Goal: Task Accomplishment & Management: Use online tool/utility

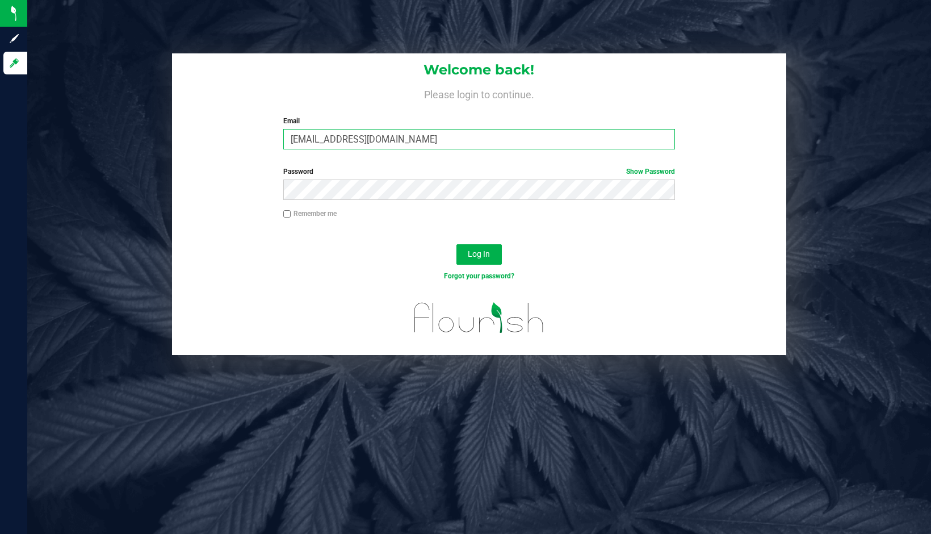
drag, startPoint x: 352, startPoint y: 140, endPoint x: 358, endPoint y: 138, distance: 6.5
click at [355, 140] on input "[EMAIL_ADDRESS][DOMAIN_NAME]" at bounding box center [479, 139] width 392 height 20
drag, startPoint x: 421, startPoint y: 137, endPoint x: 243, endPoint y: 130, distance: 177.8
click at [243, 130] on div "Welcome back! Please login to continue. Email [EMAIL_ADDRESS][DOMAIN_NAME] Requ…" at bounding box center [479, 105] width 614 height 105
type input "[PERSON_NAME][EMAIL_ADDRESS][DOMAIN_NAME]"
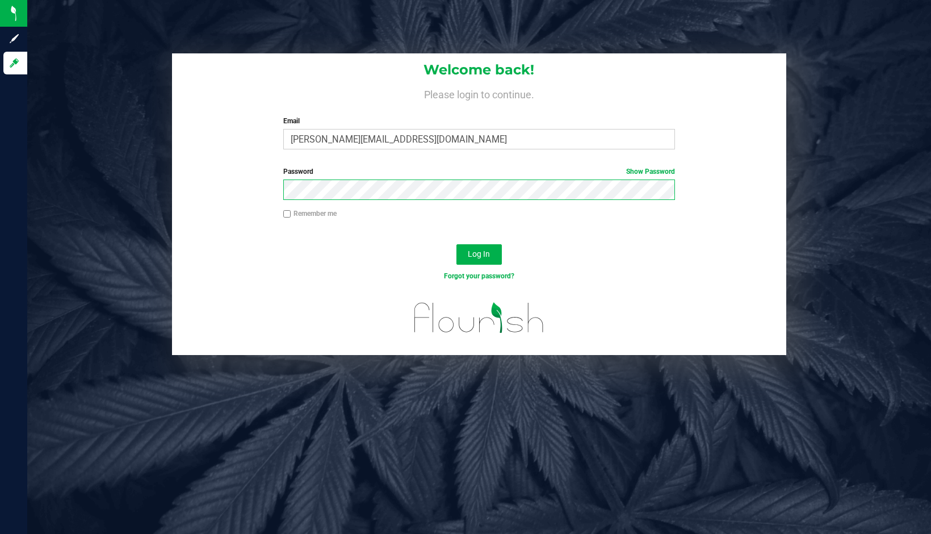
click at [456, 244] on button "Log In" at bounding box center [478, 254] width 45 height 20
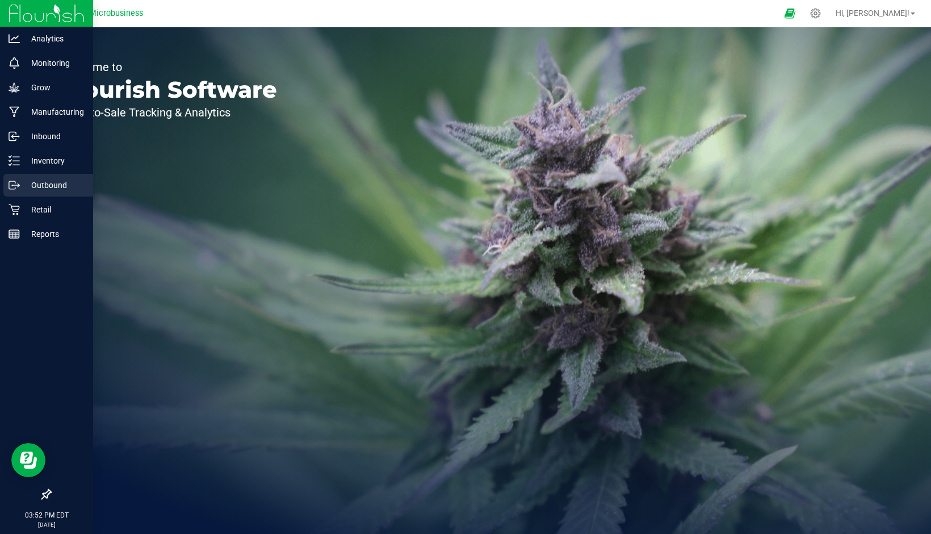
click at [23, 184] on p "Outbound" at bounding box center [54, 185] width 68 height 14
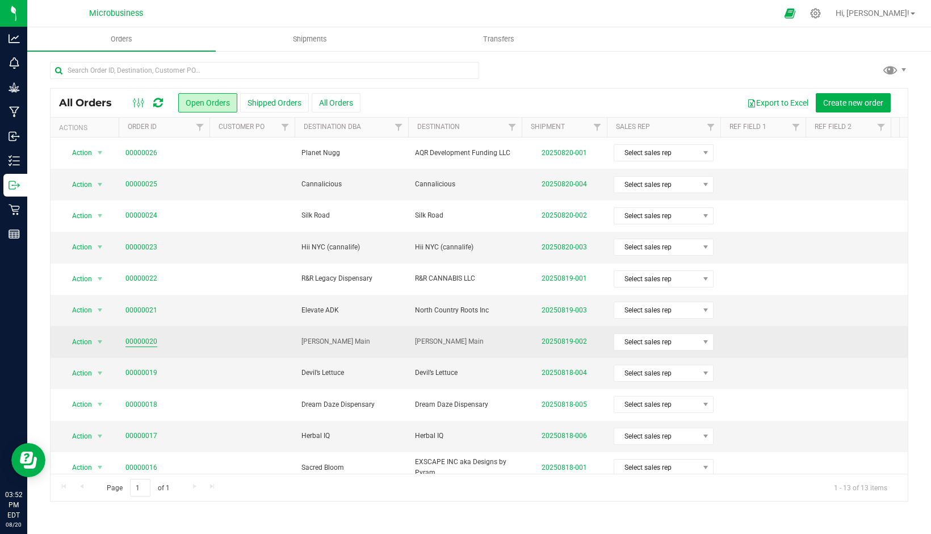
click at [133, 341] on link "00000020" at bounding box center [141, 341] width 32 height 11
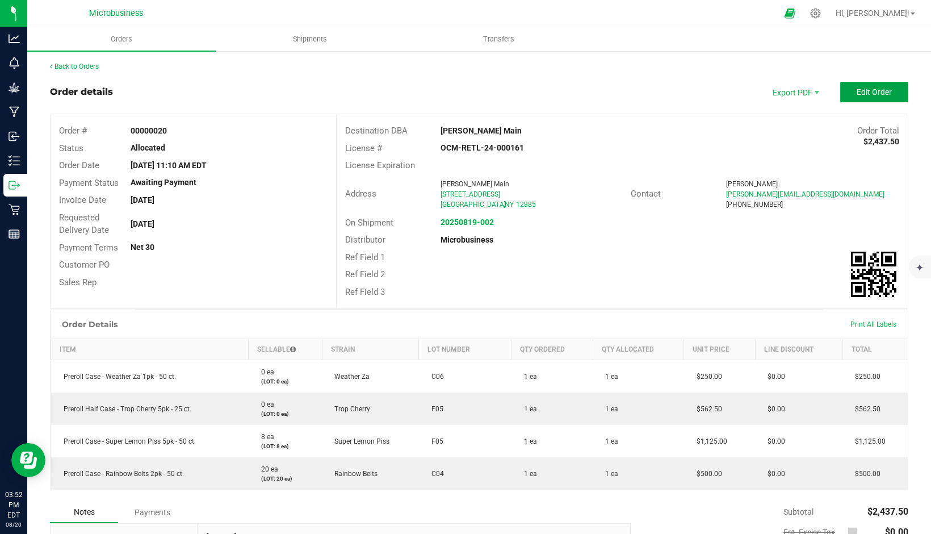
click at [860, 93] on span "Edit Order" at bounding box center [873, 91] width 35 height 9
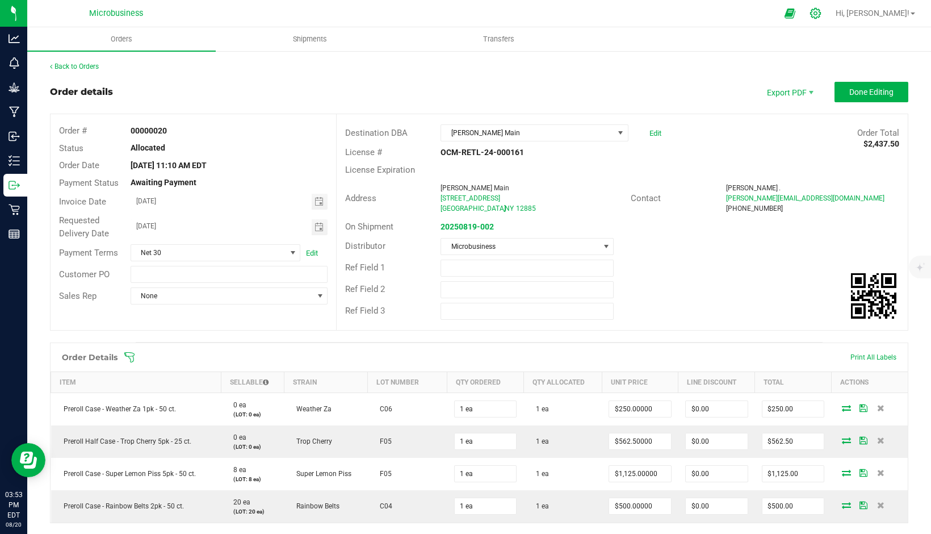
click at [821, 13] on icon at bounding box center [815, 13] width 12 height 12
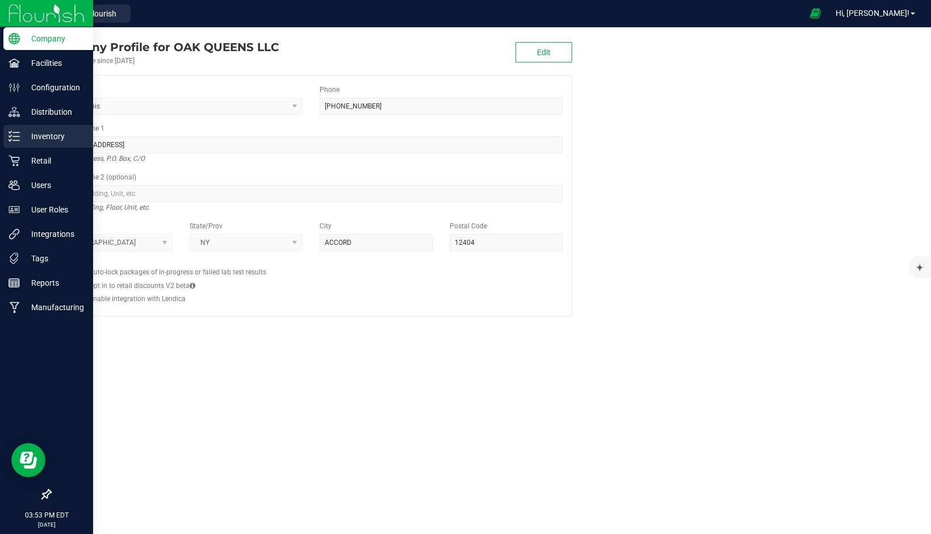
click at [23, 140] on p "Inventory" at bounding box center [54, 136] width 68 height 14
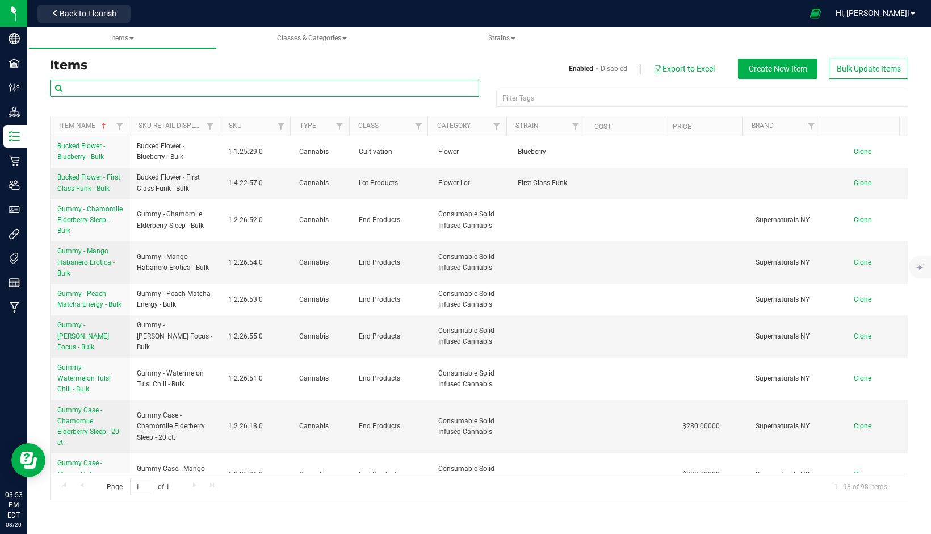
click at [167, 93] on input "text" at bounding box center [264, 87] width 429 height 17
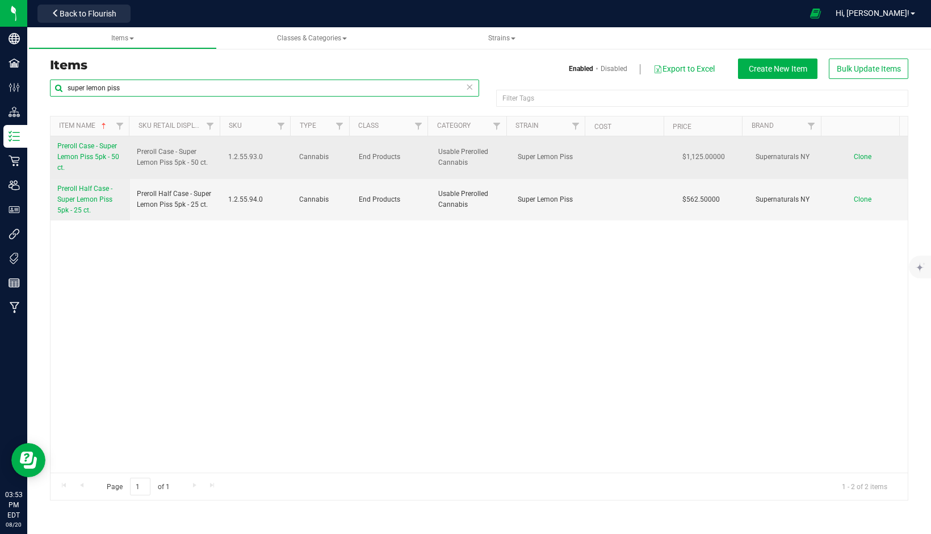
type input "super lemon piss"
click at [73, 152] on link "Preroll Case - Super Lemon Piss 5pk - 50 ct." at bounding box center [90, 157] width 66 height 33
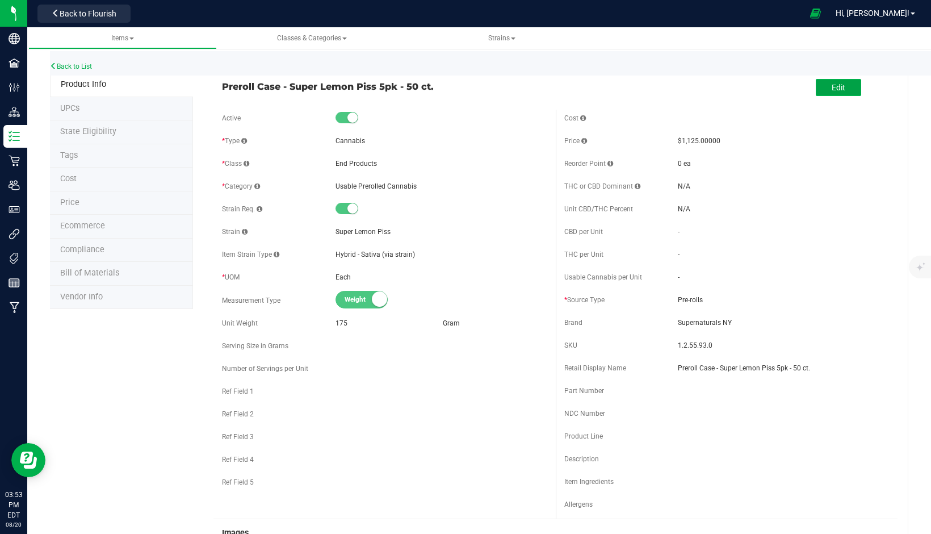
click at [839, 87] on button "Edit" at bounding box center [838, 87] width 45 height 17
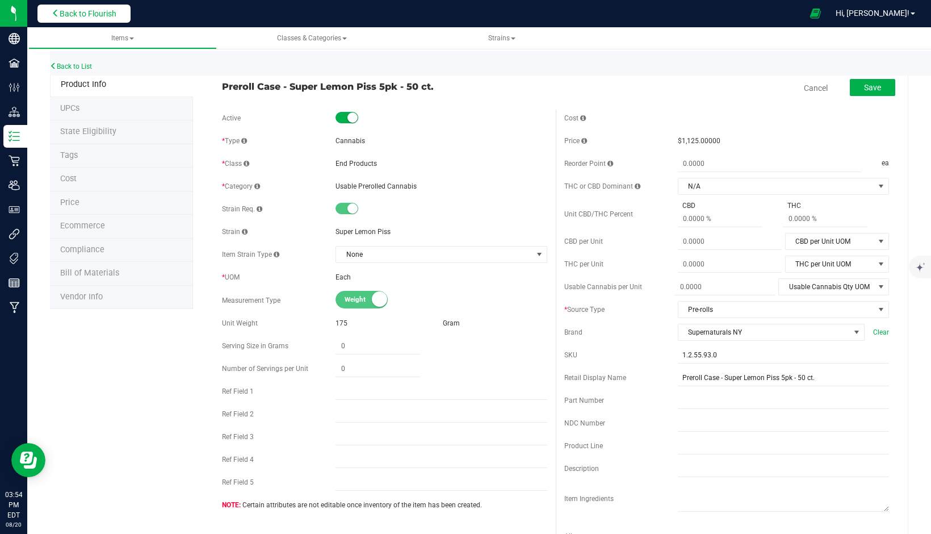
click at [79, 13] on span "Back to Flourish" at bounding box center [88, 13] width 57 height 9
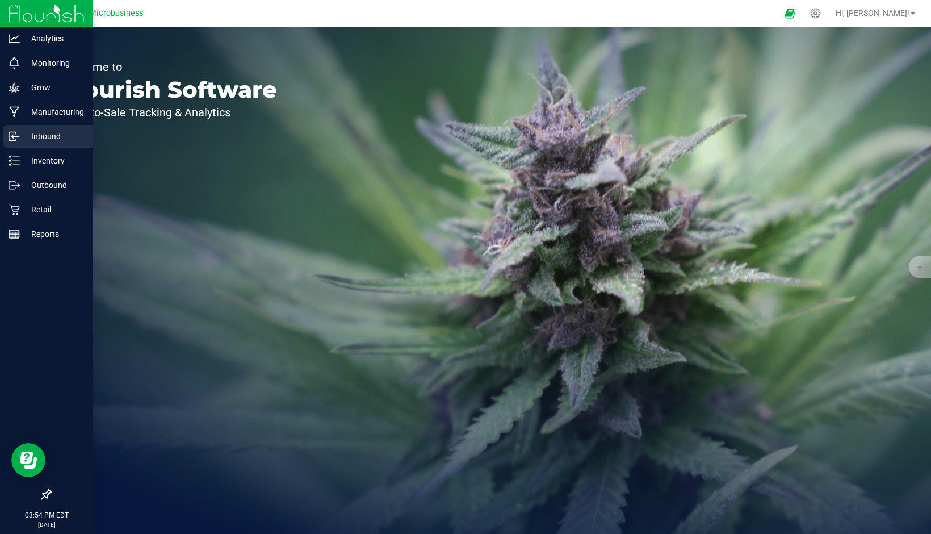
click at [43, 137] on p "Inbound" at bounding box center [54, 136] width 68 height 14
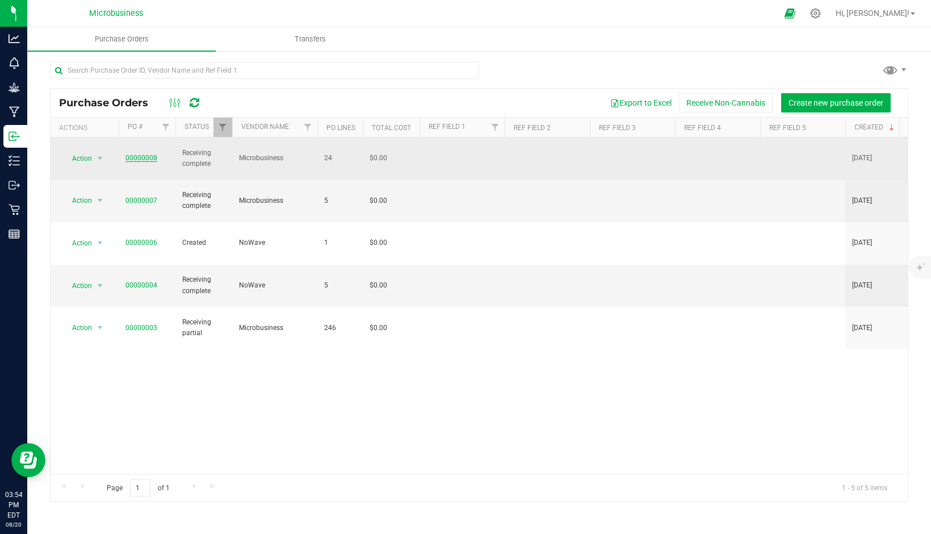
click at [144, 154] on link "00000008" at bounding box center [141, 158] width 32 height 8
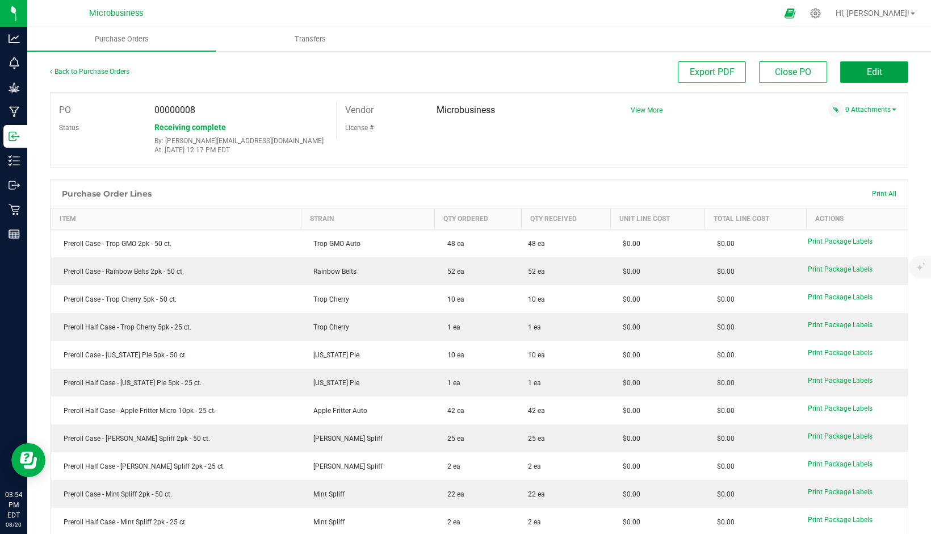
click at [867, 72] on span "Edit" at bounding box center [874, 71] width 15 height 11
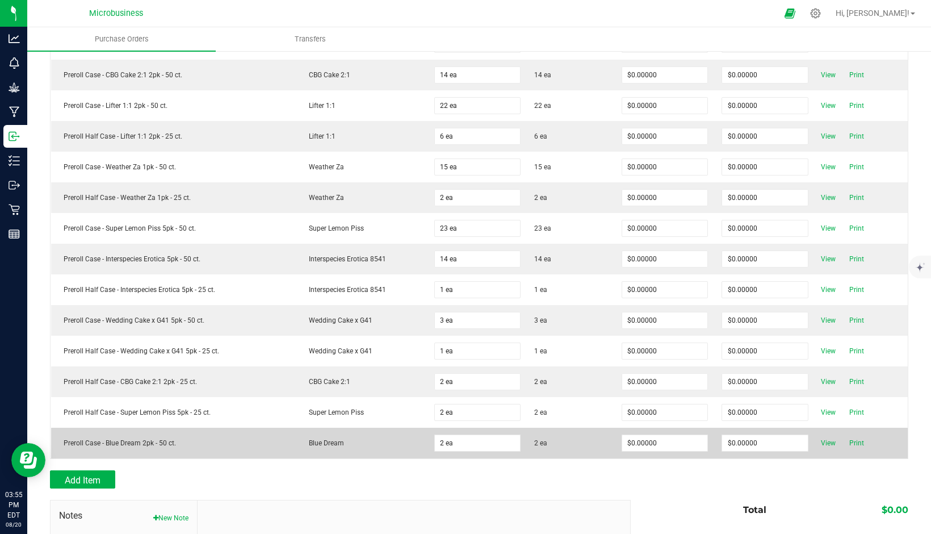
scroll to position [511, 0]
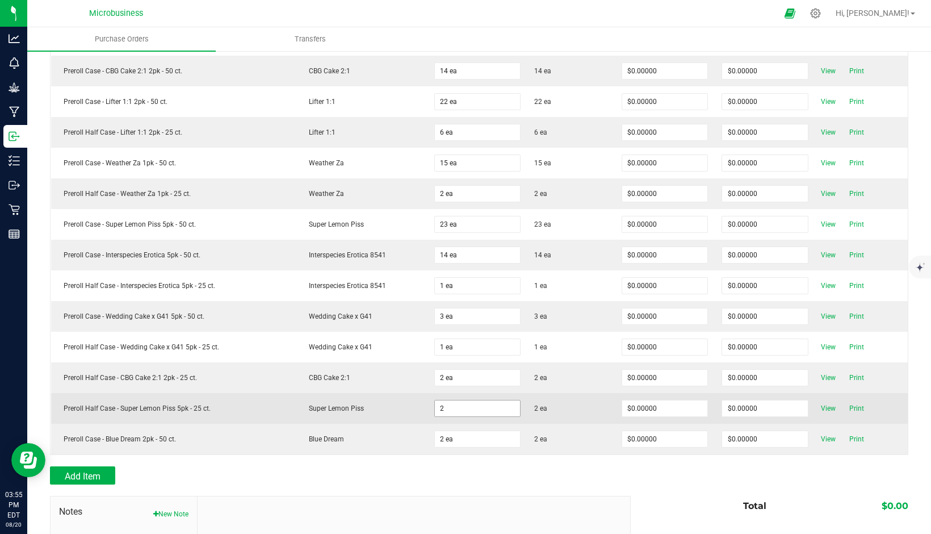
click at [456, 412] on input "2" at bounding box center [478, 408] width 86 height 16
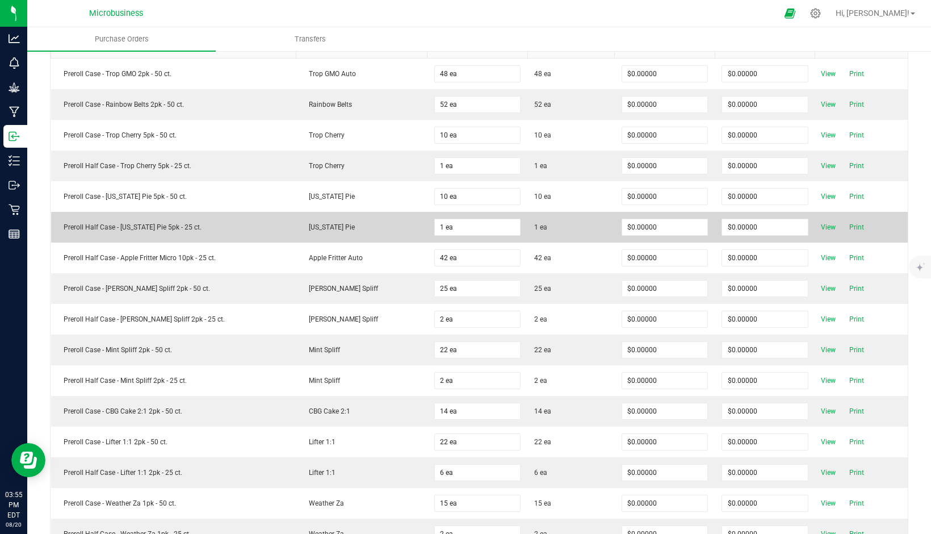
scroll to position [170, 0]
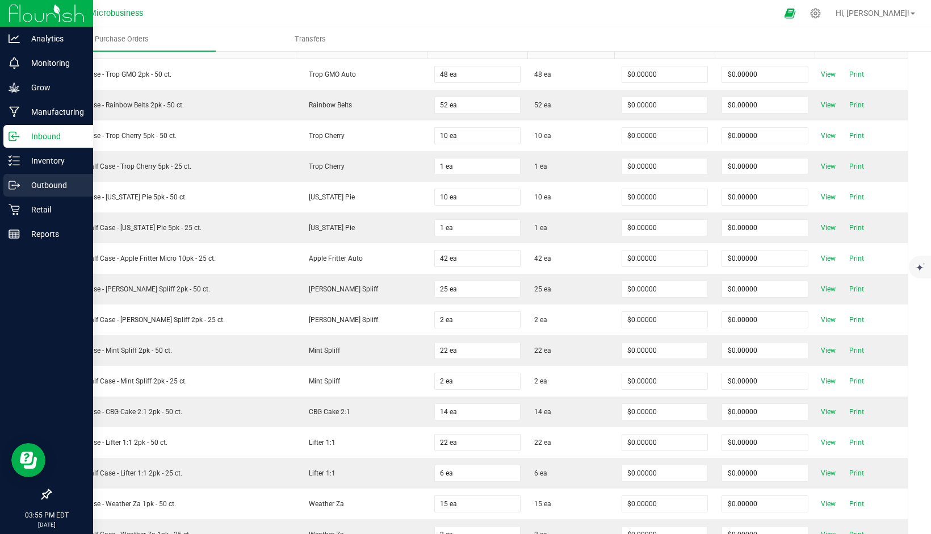
type input "2 ea"
click at [13, 184] on icon at bounding box center [14, 184] width 11 height 11
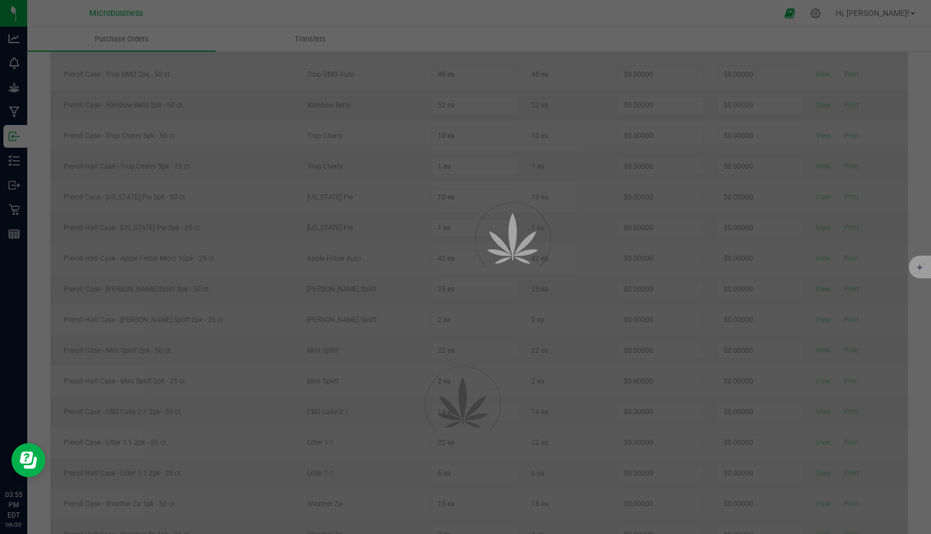
click at [500, 204] on div "Purchase Orders Transfers Back to Purchase Orders Done Editing PO 00000008 Stat…" at bounding box center [479, 280] width 904 height 506
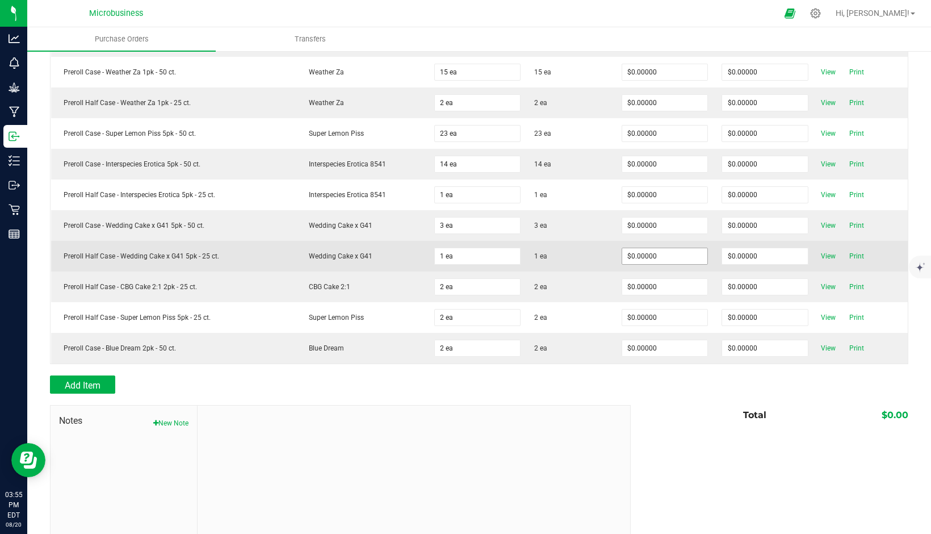
scroll to position [638, 0]
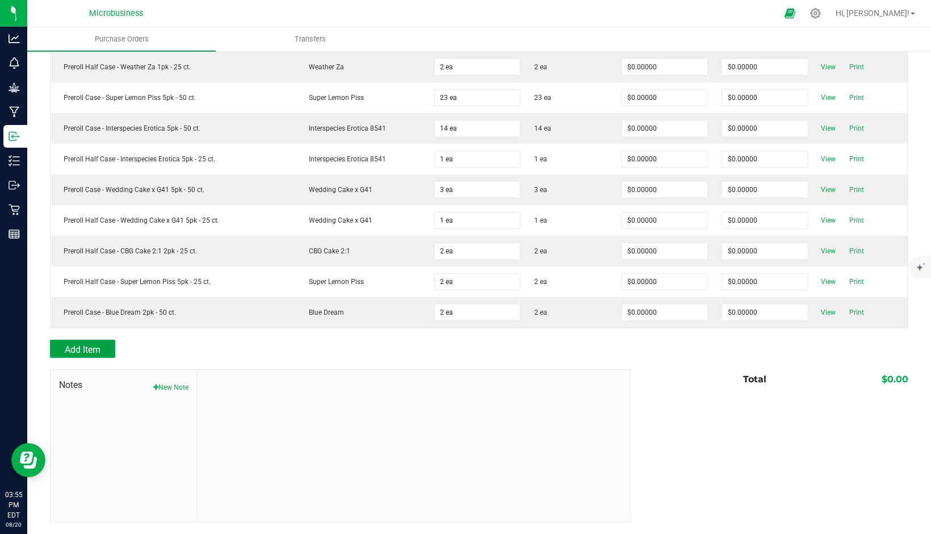
click at [81, 349] on span "Add Item" at bounding box center [83, 349] width 36 height 11
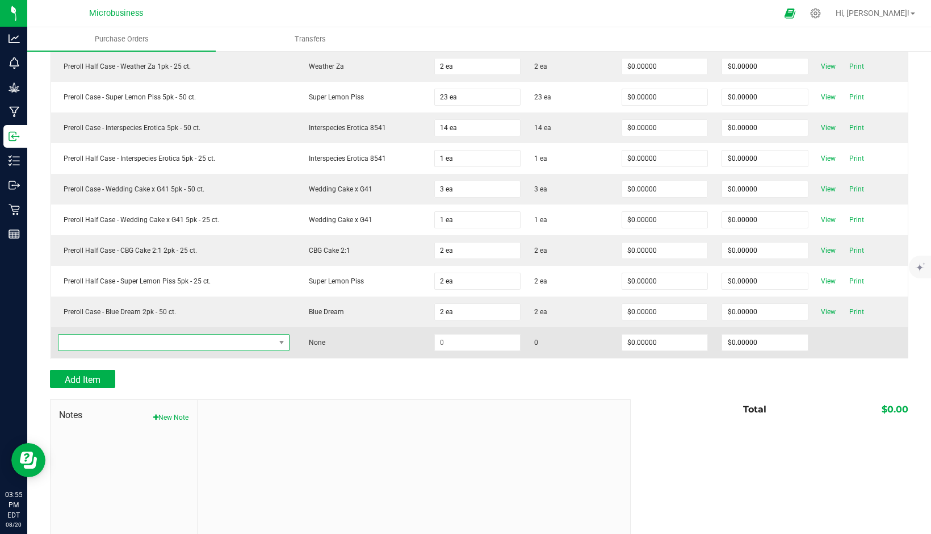
click at [85, 347] on span "NO DATA FOUND" at bounding box center [166, 342] width 216 height 16
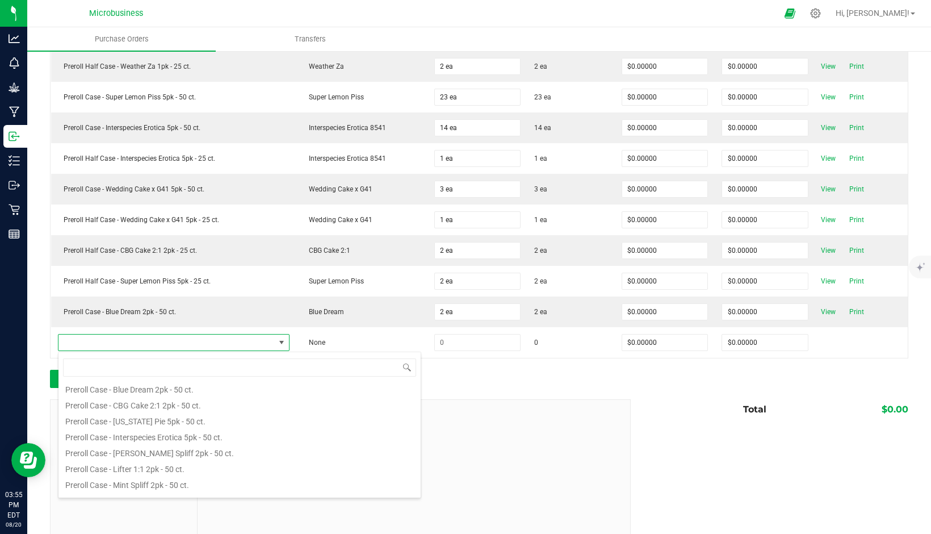
scroll to position [606, 0]
click at [455, 373] on div "Add Item" at bounding box center [336, 378] width 572 height 18
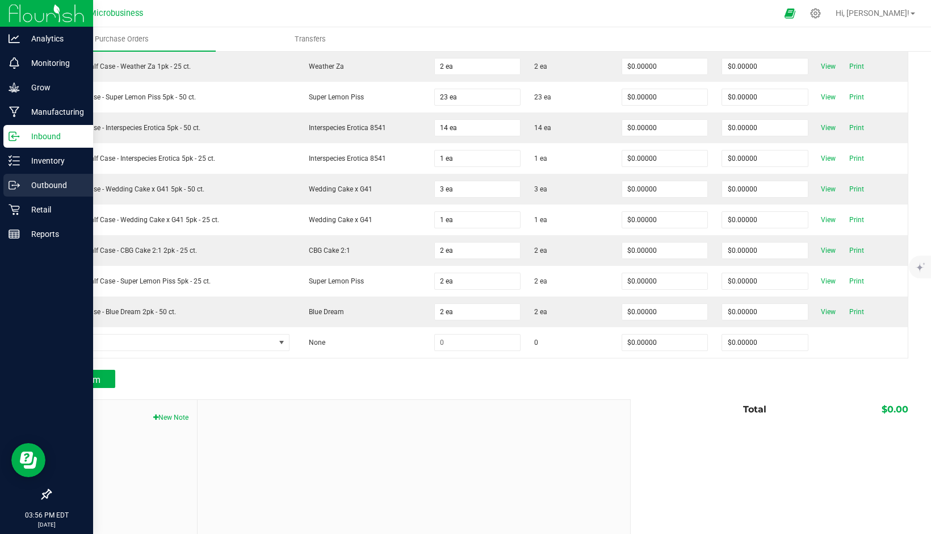
click at [53, 183] on p "Outbound" at bounding box center [54, 185] width 68 height 14
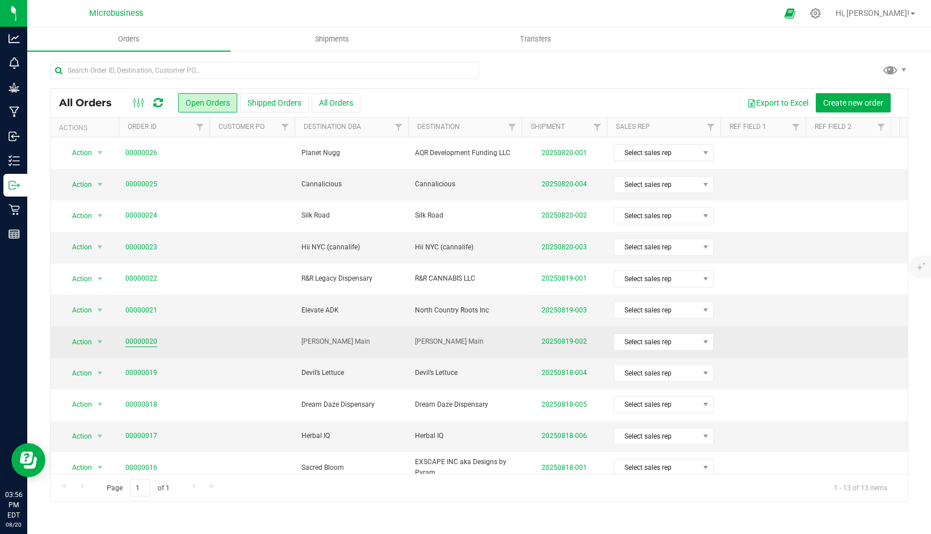
click at [129, 341] on link "00000020" at bounding box center [141, 341] width 32 height 11
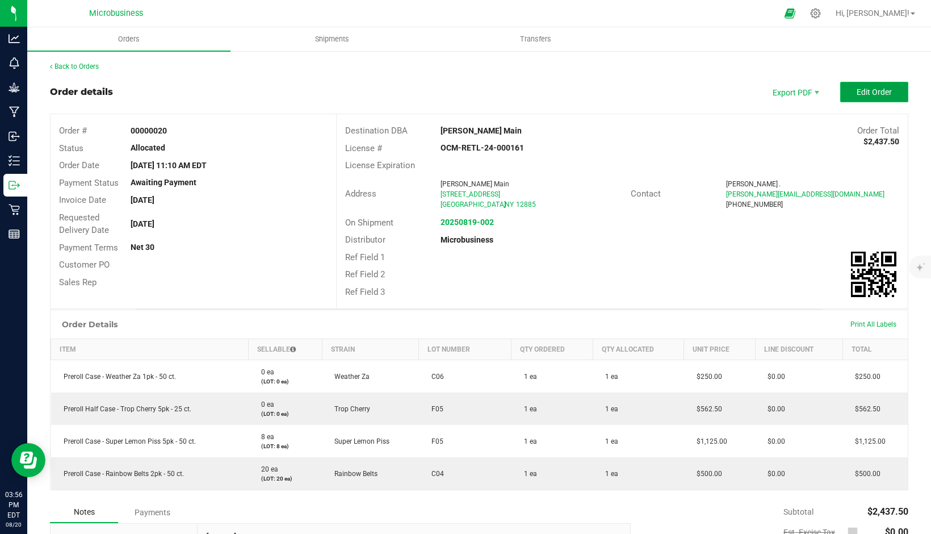
click at [858, 96] on span "Edit Order" at bounding box center [873, 91] width 35 height 9
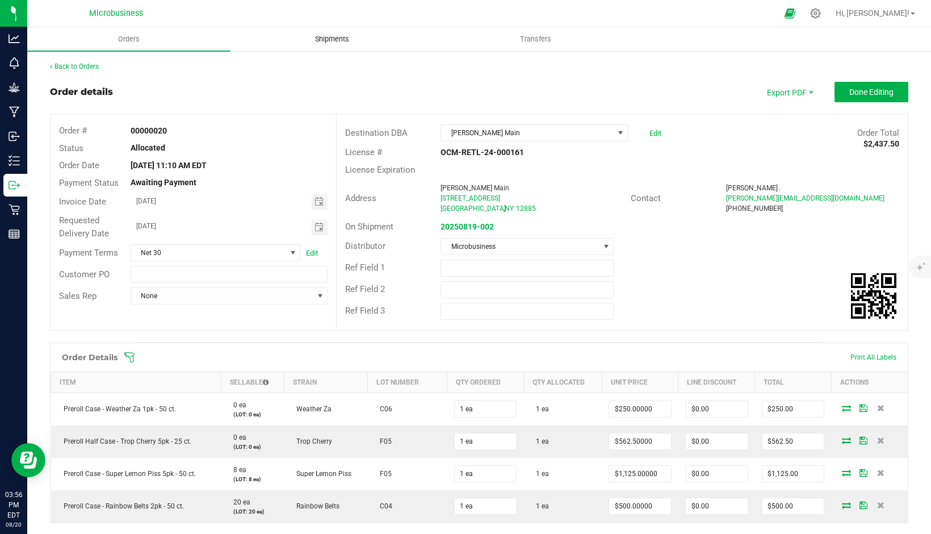
click at [339, 42] on span "Shipments" at bounding box center [332, 39] width 65 height 10
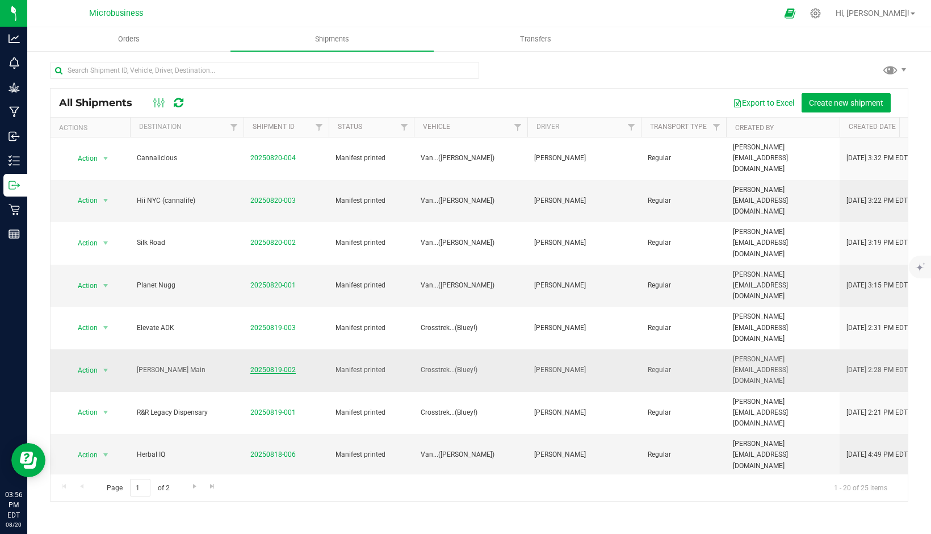
click at [265, 366] on link "20250819-002" at bounding box center [272, 370] width 45 height 8
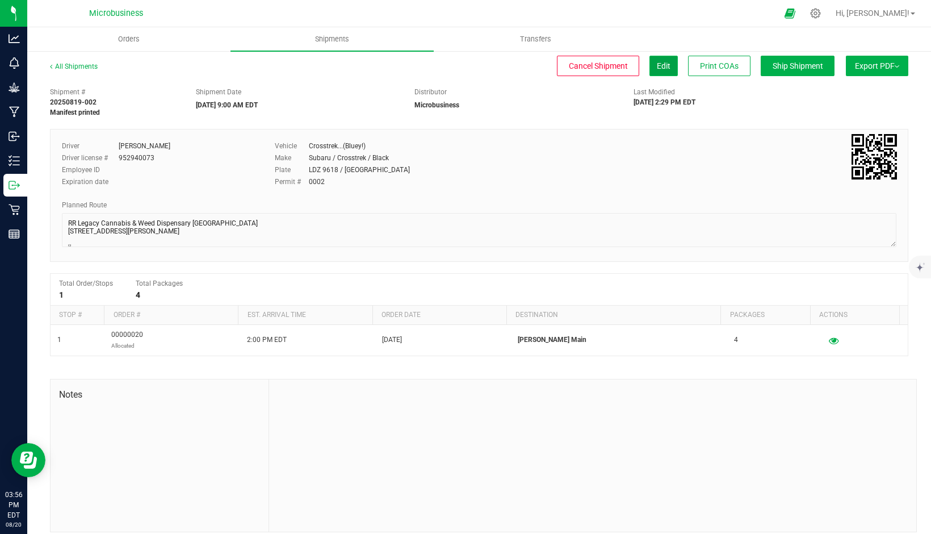
click at [657, 61] on span "Edit" at bounding box center [664, 65] width 14 height 9
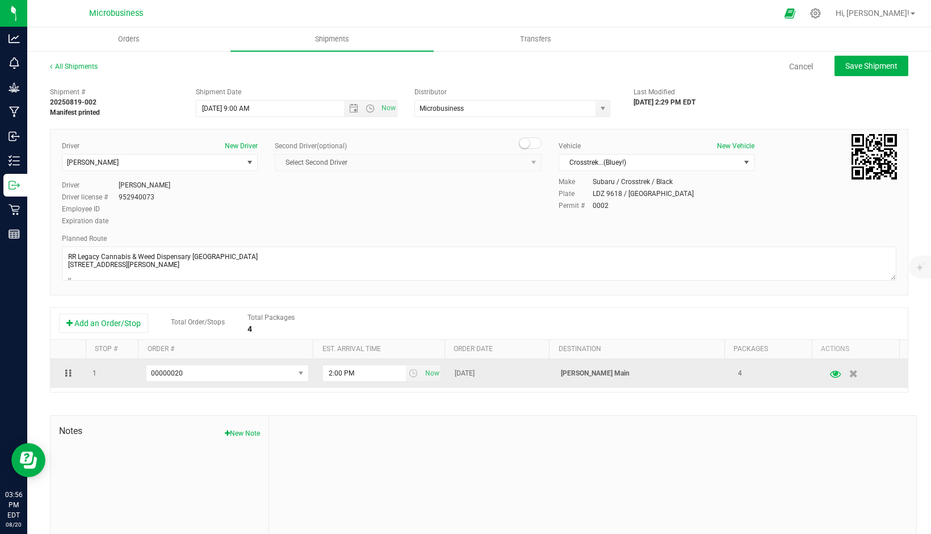
click at [830, 372] on icon "button" at bounding box center [835, 373] width 11 height 8
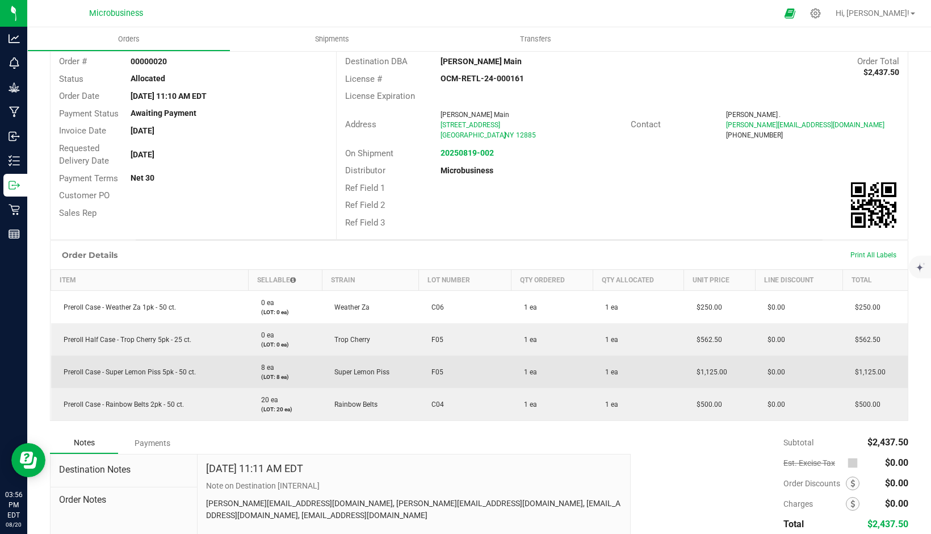
scroll to position [75, 0]
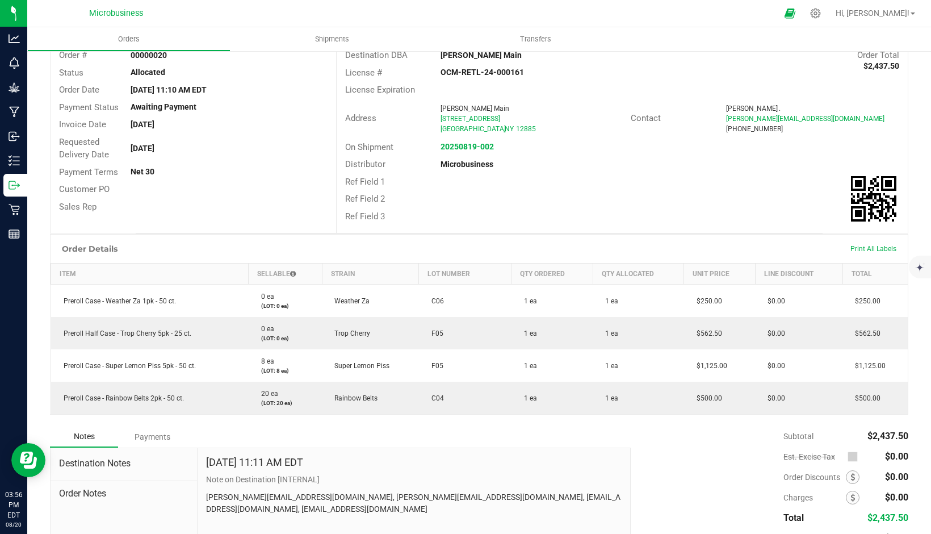
click at [438, 275] on th "Lot Number" at bounding box center [465, 273] width 93 height 21
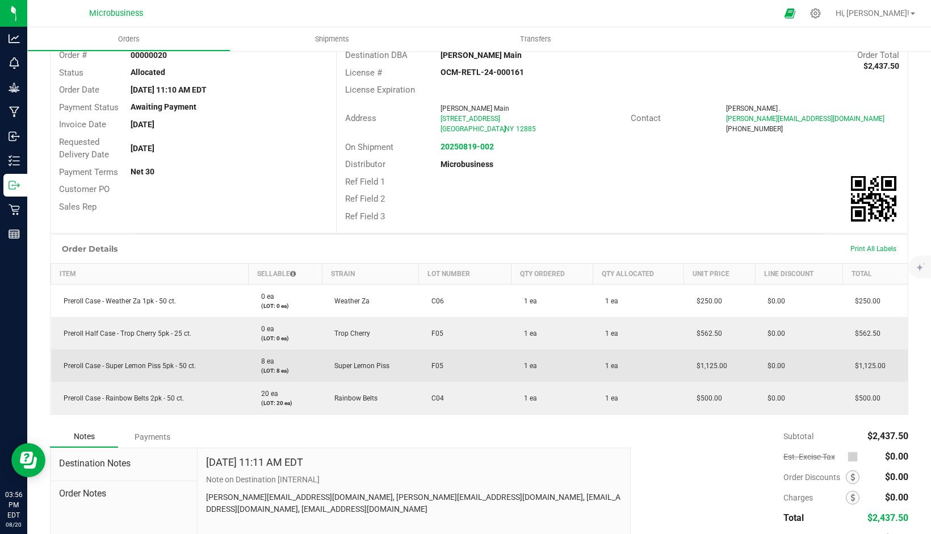
click at [434, 371] on td "F05" at bounding box center [465, 365] width 93 height 32
click at [435, 368] on span "F05" at bounding box center [435, 366] width 18 height 8
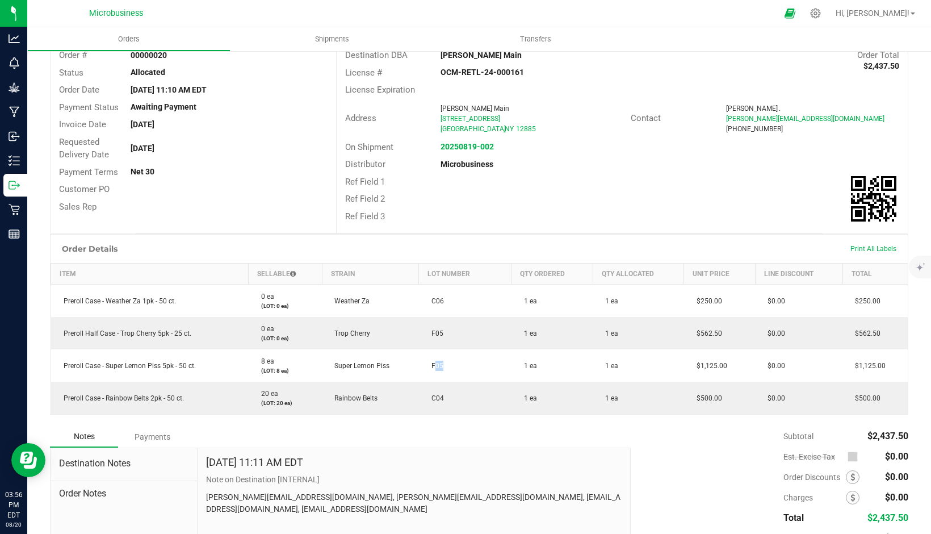
scroll to position [0, 0]
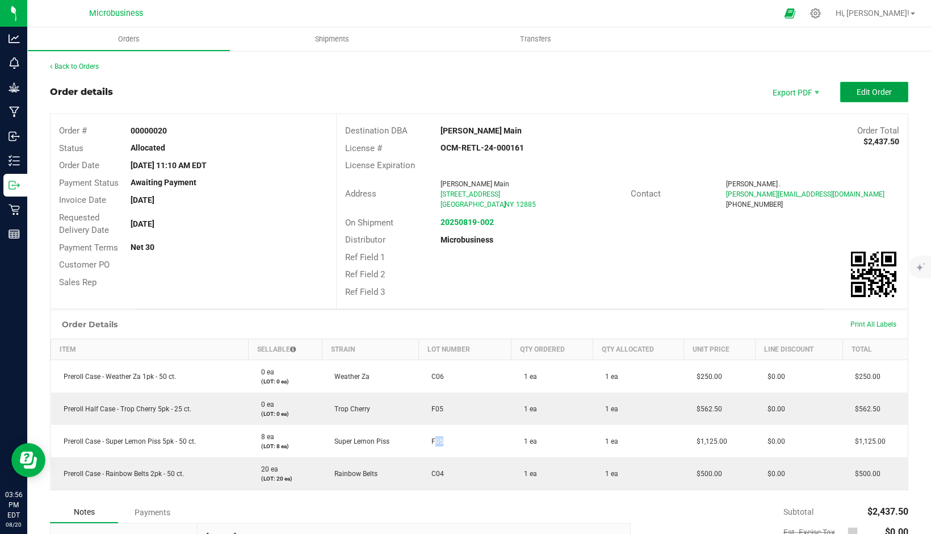
click at [867, 87] on span "Edit Order" at bounding box center [873, 91] width 35 height 9
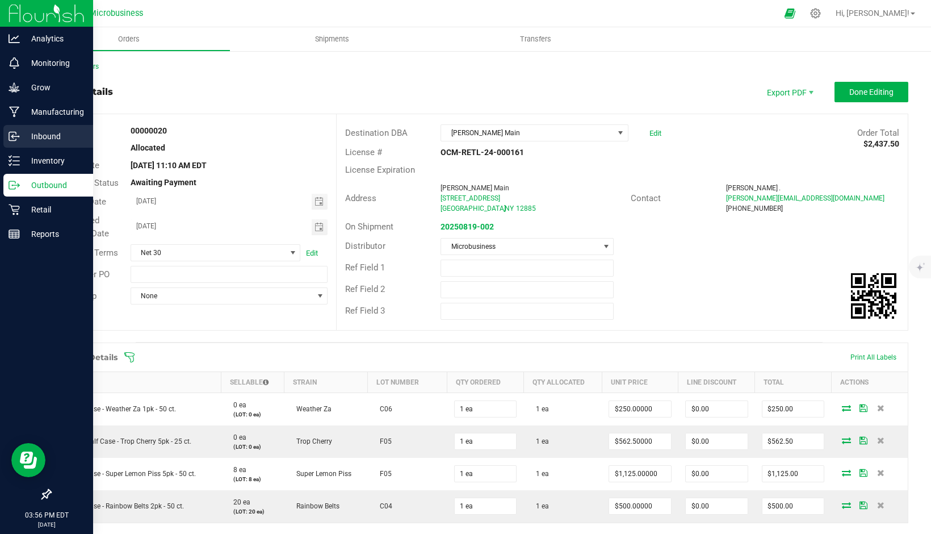
click at [43, 134] on p "Inbound" at bounding box center [54, 136] width 68 height 14
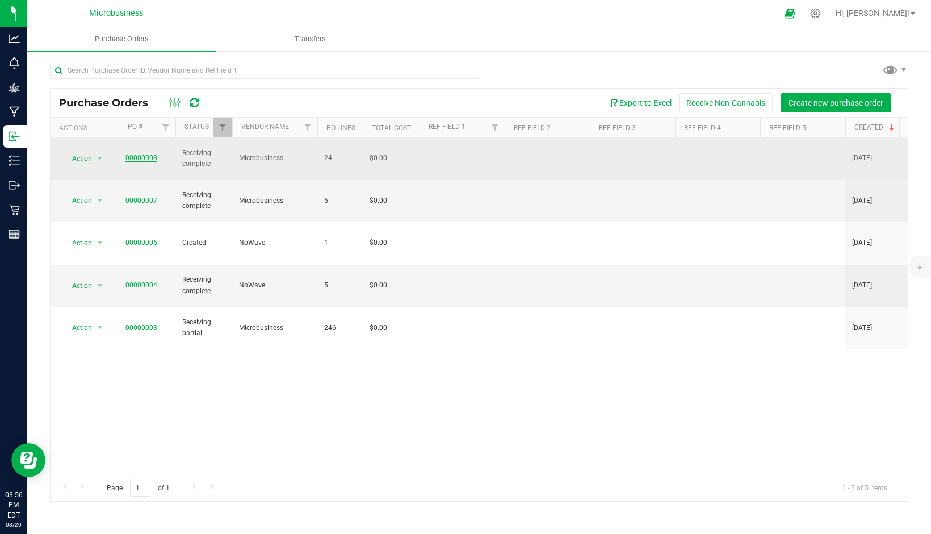
click at [138, 154] on link "00000008" at bounding box center [141, 158] width 32 height 8
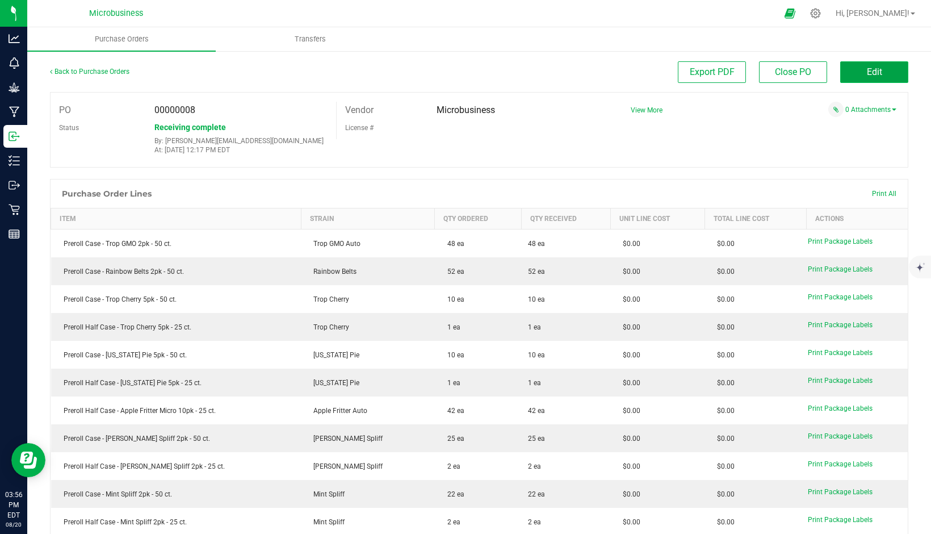
click at [867, 69] on span "Edit" at bounding box center [874, 71] width 15 height 11
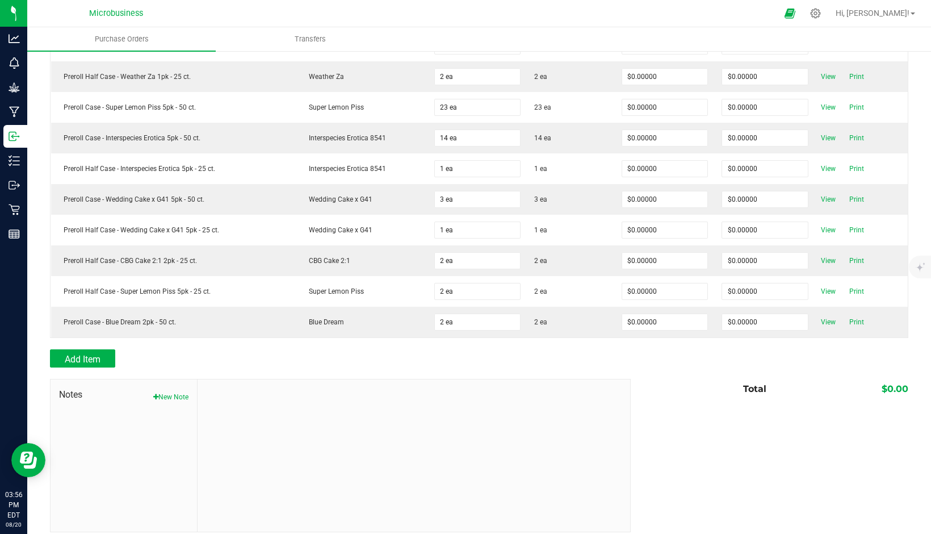
scroll to position [638, 0]
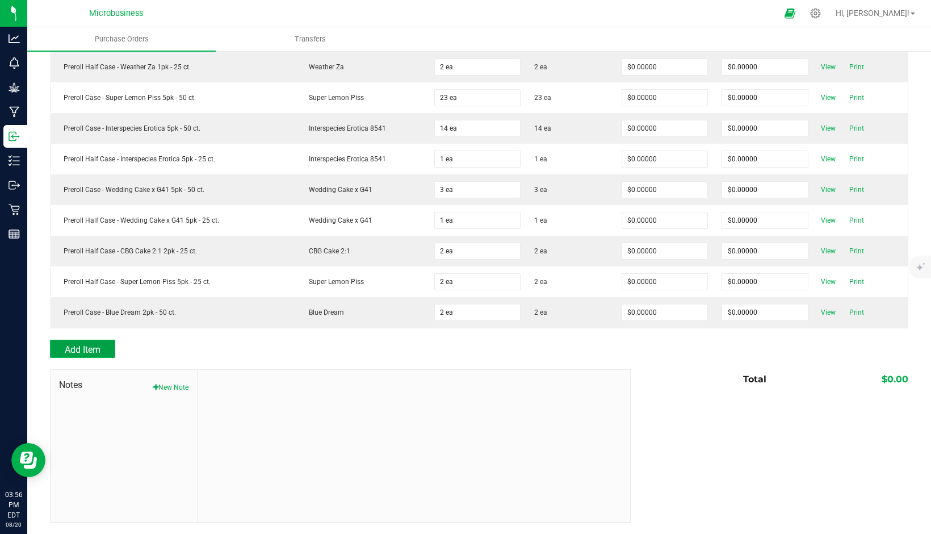
click at [86, 344] on span "Add Item" at bounding box center [83, 349] width 36 height 11
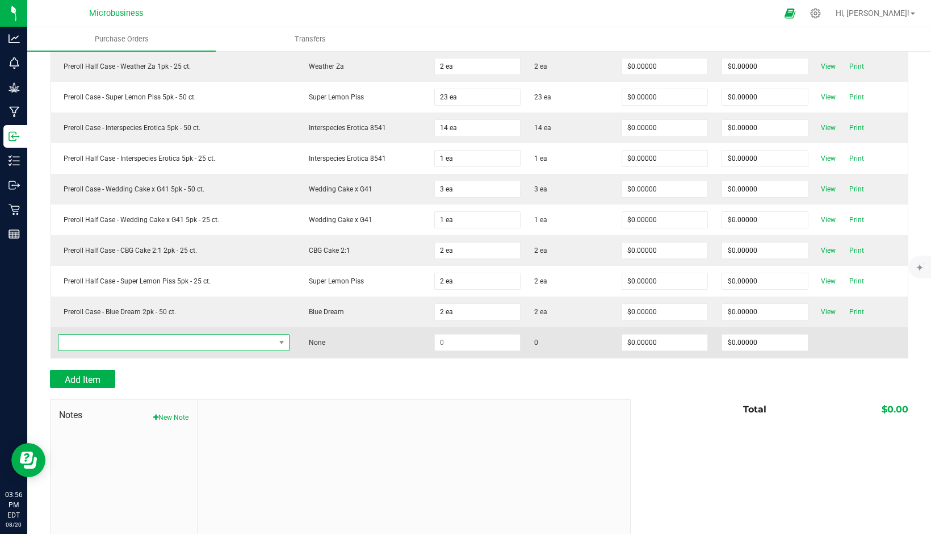
click at [116, 347] on span "NO DATA FOUND" at bounding box center [166, 342] width 216 height 16
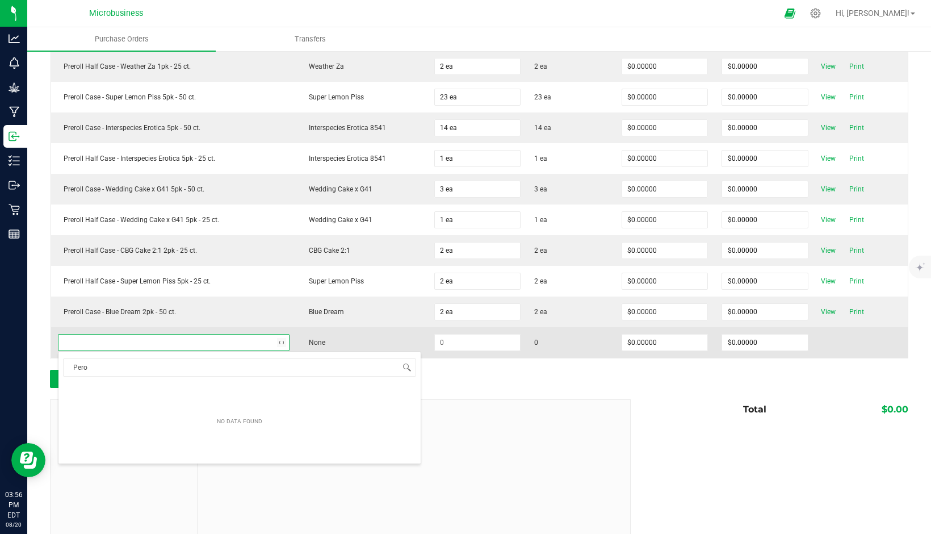
scroll to position [17, 220]
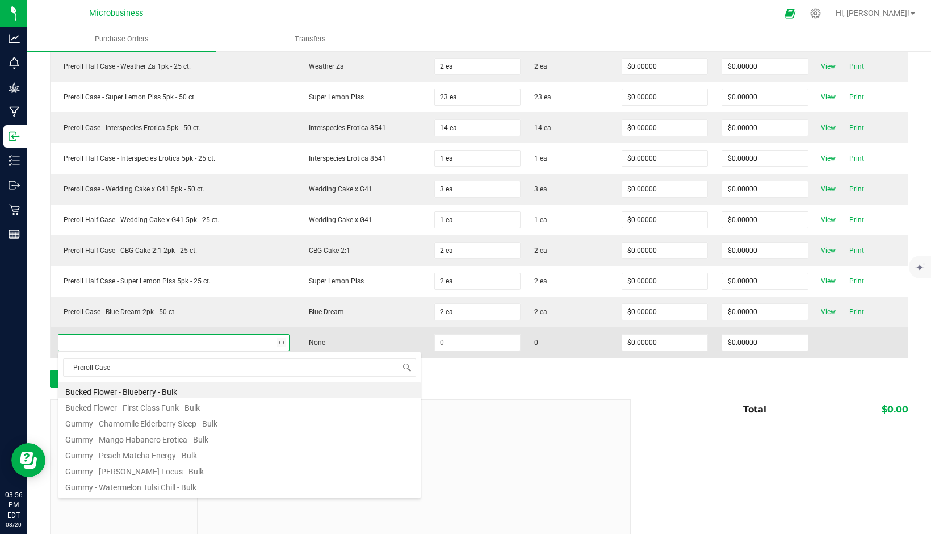
type input "Preroll Case"
click at [473, 351] on td at bounding box center [477, 342] width 100 height 31
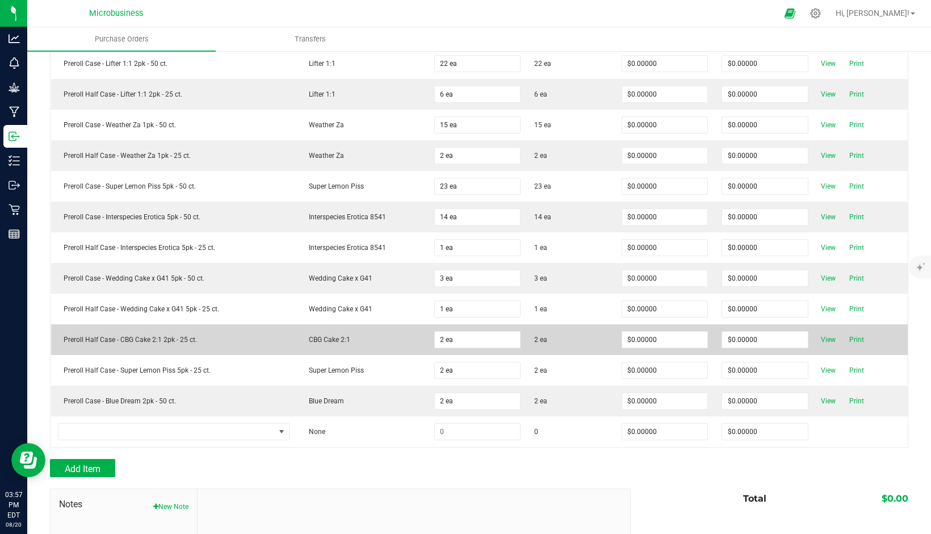
scroll to position [543, 0]
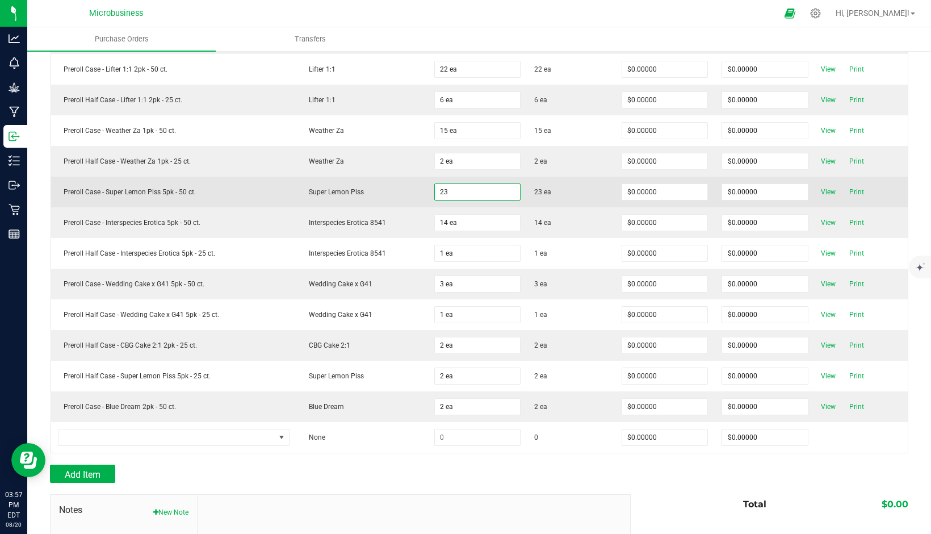
click at [456, 193] on input "23" at bounding box center [478, 192] width 86 height 16
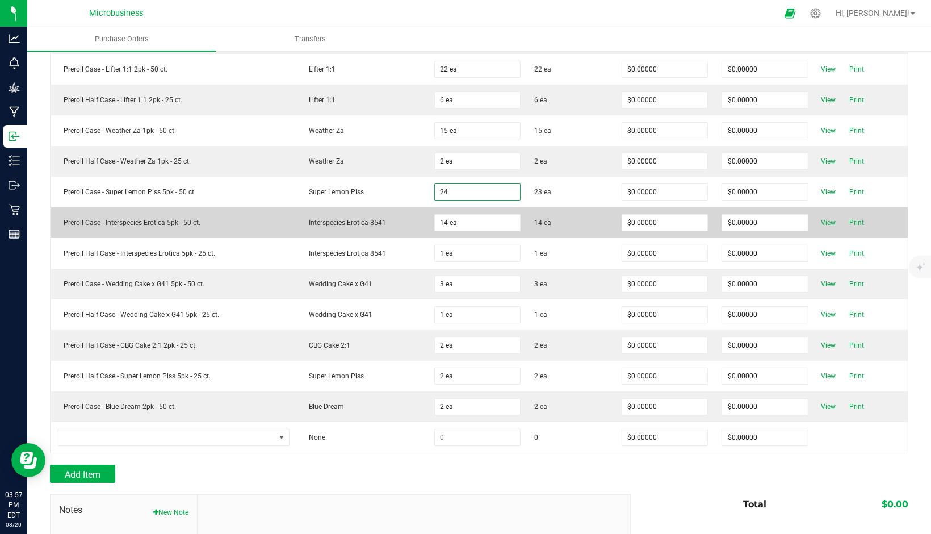
type input "24 ea"
click at [534, 221] on span "14 ea" at bounding box center [542, 222] width 17 height 10
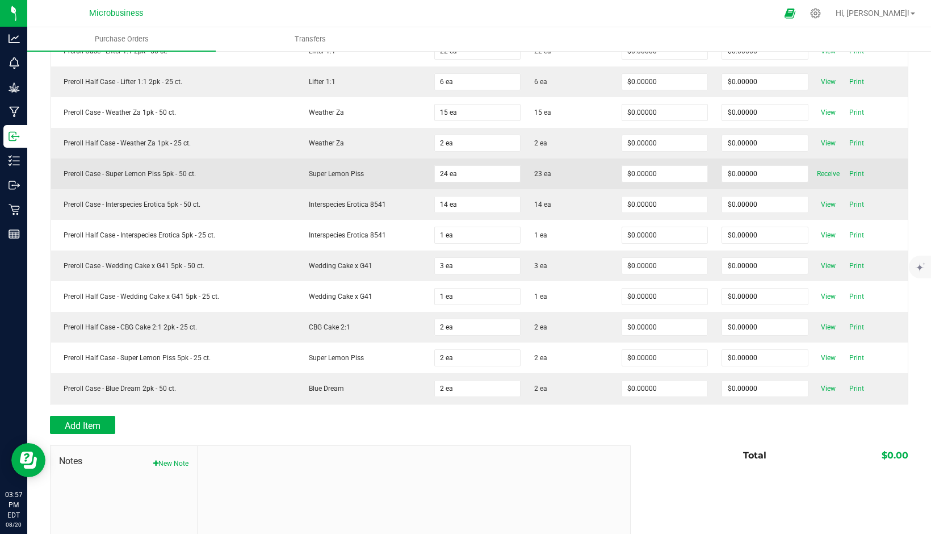
scroll to position [524, 0]
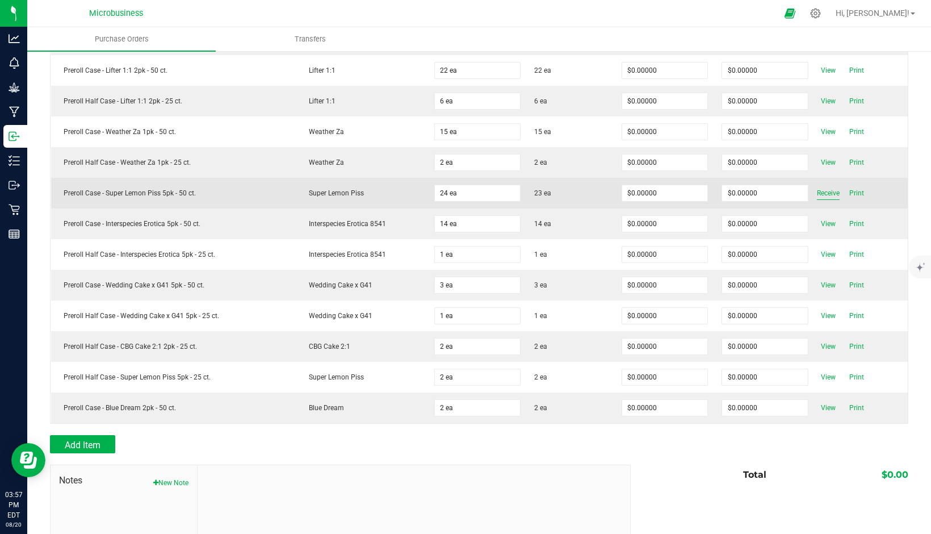
click at [817, 192] on span "Receive" at bounding box center [828, 193] width 23 height 14
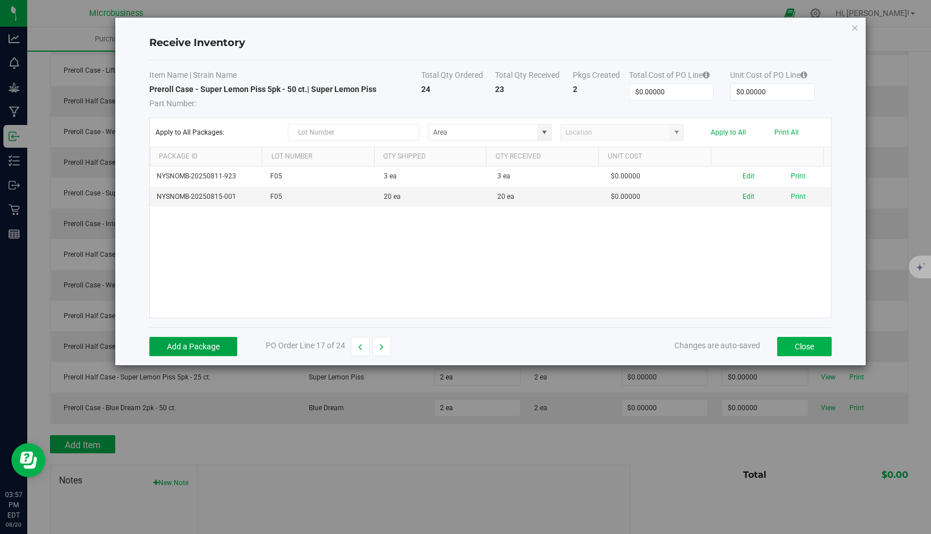
click at [202, 345] on button "Add a Package" at bounding box center [193, 346] width 88 height 19
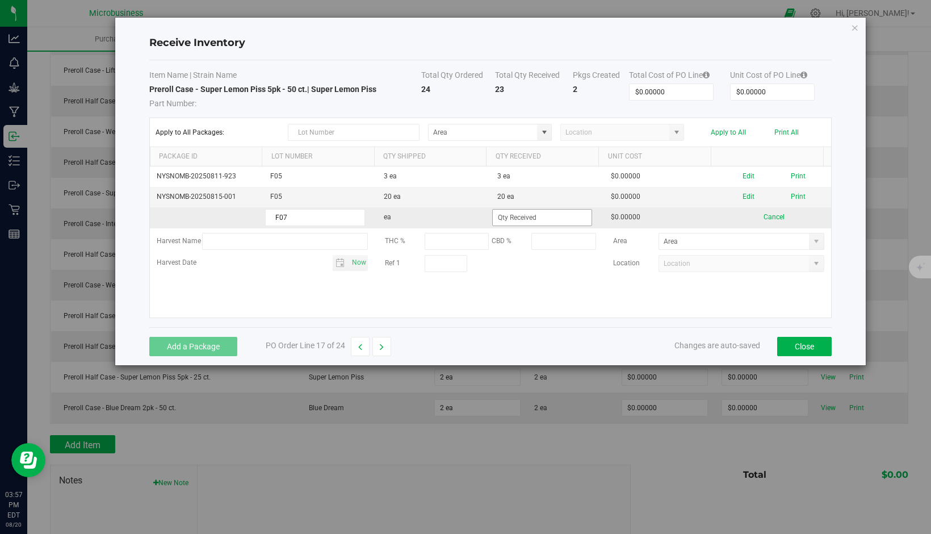
type input "F07"
click at [501, 219] on input at bounding box center [542, 217] width 99 height 16
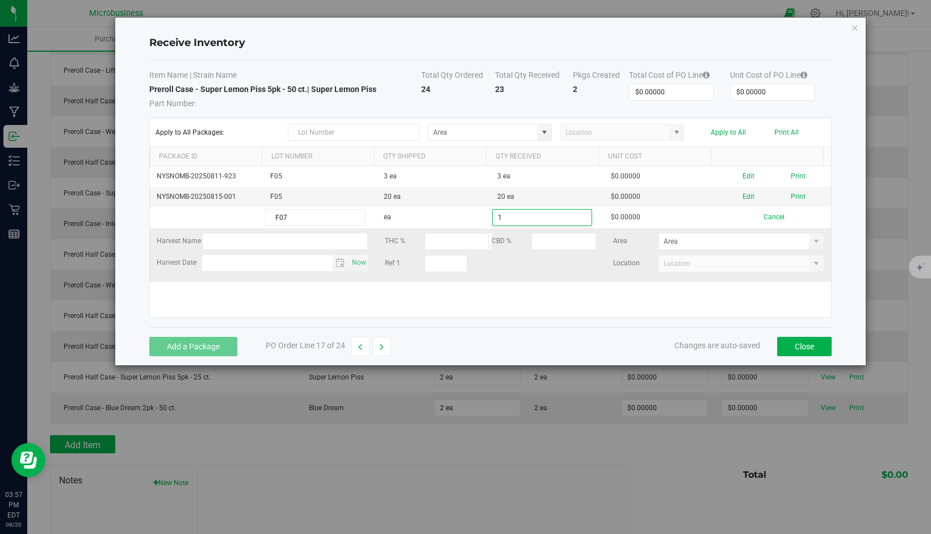
type input "1 ea"
click at [547, 281] on kendo-grid-list "NYSNOMB-20250811-923 F05 3 ea 3 ea $0.00000 Edit Print NYSNOMB-20250815-001 F05…" at bounding box center [490, 241] width 681 height 151
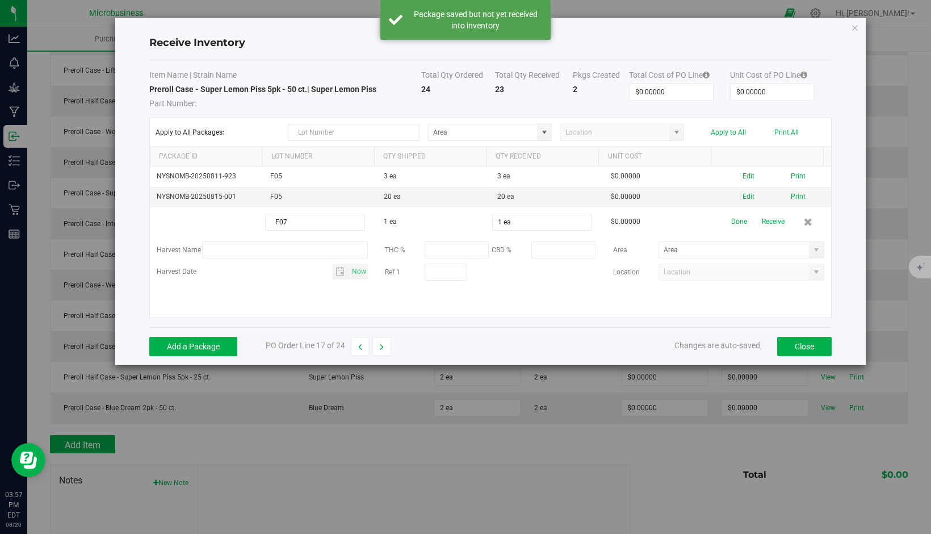
click at [768, 221] on button "Receive" at bounding box center [773, 222] width 23 height 20
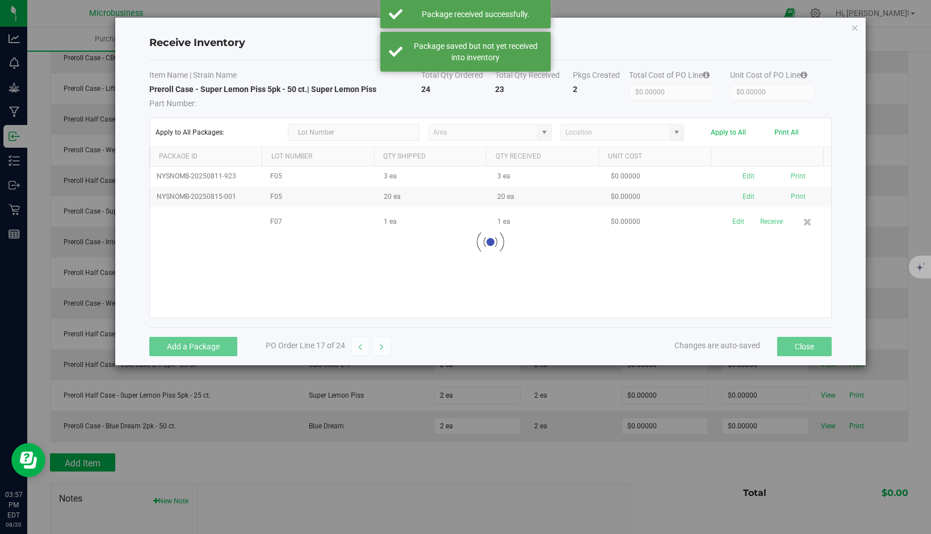
scroll to position [543, 0]
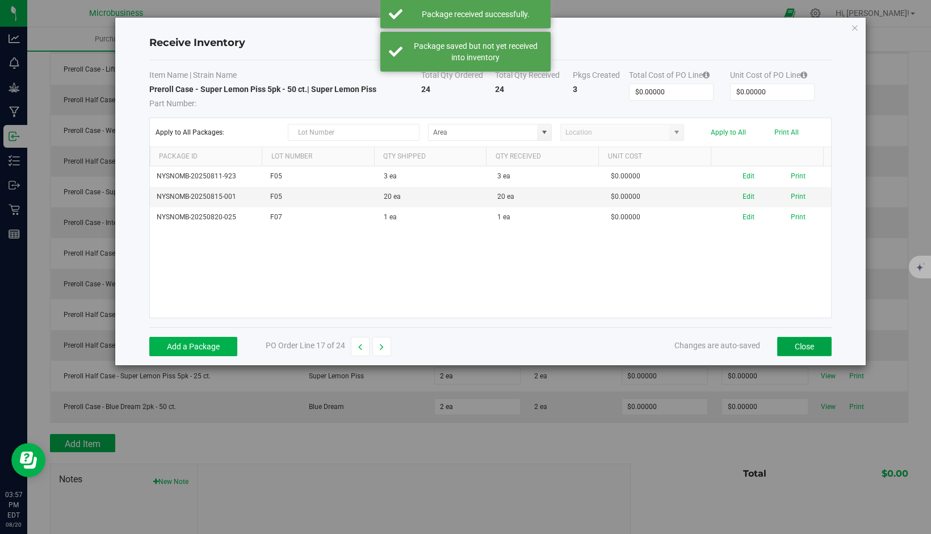
click at [787, 342] on button "Close" at bounding box center [804, 346] width 54 height 19
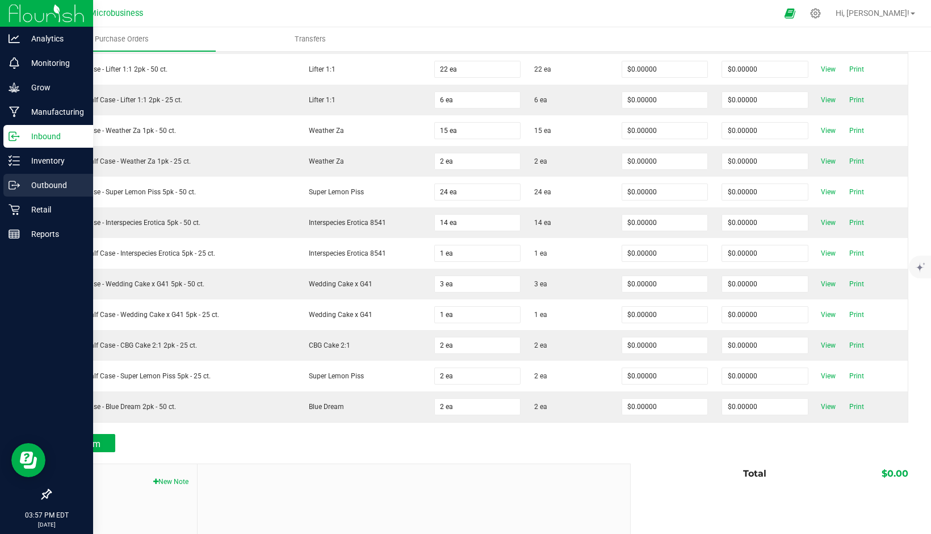
click at [15, 186] on icon at bounding box center [14, 184] width 11 height 11
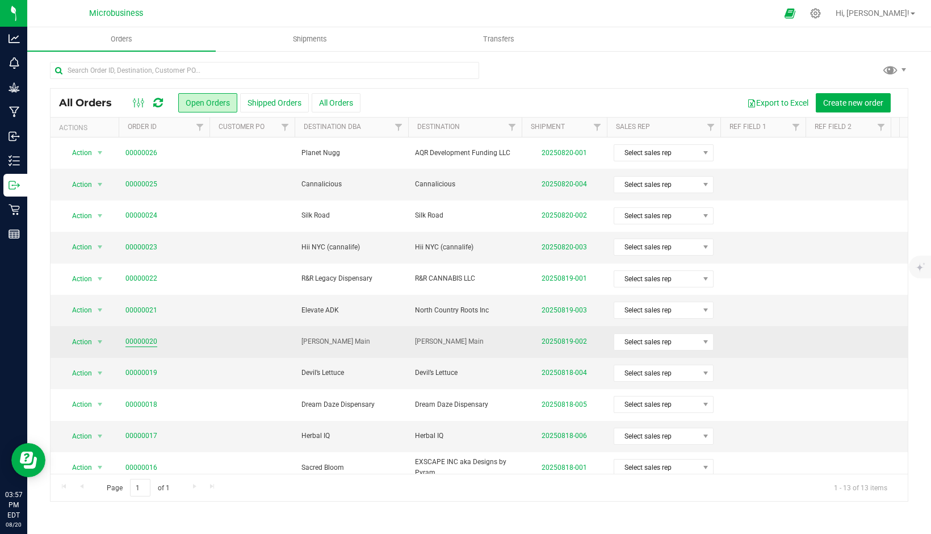
click at [135, 337] on link "00000020" at bounding box center [141, 341] width 32 height 11
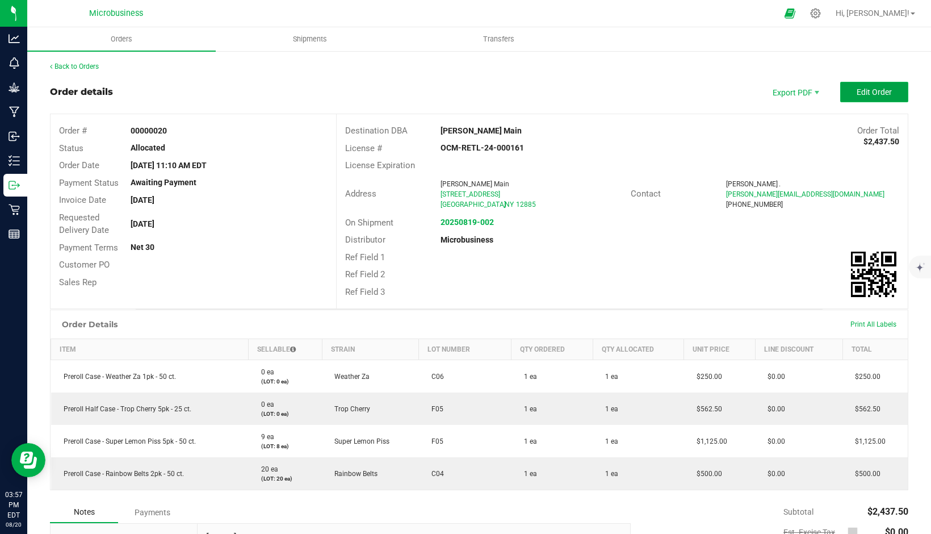
click at [856, 93] on span "Edit Order" at bounding box center [873, 91] width 35 height 9
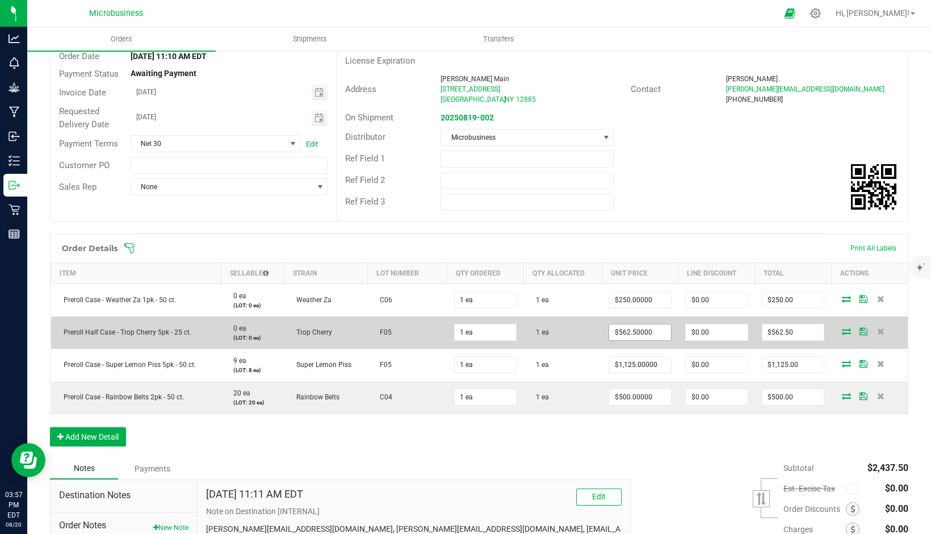
scroll to position [114, 0]
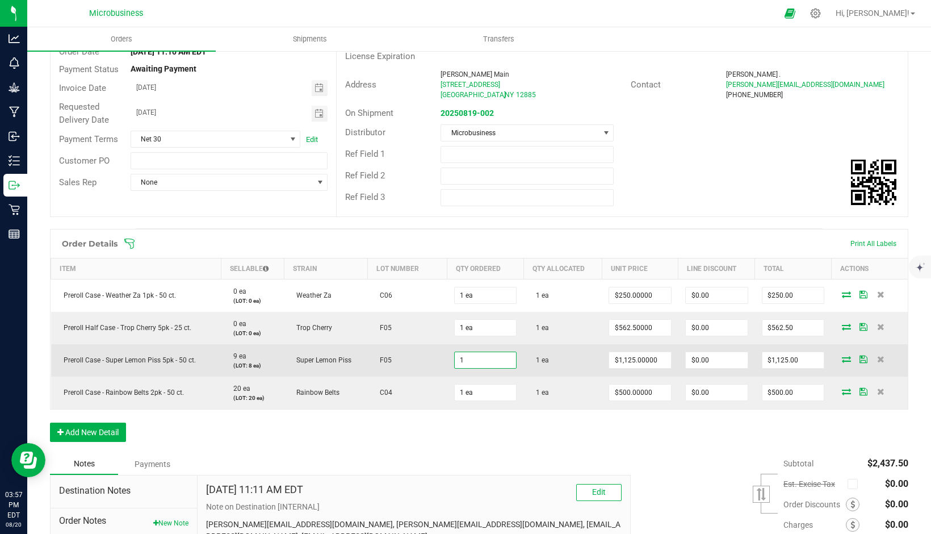
drag, startPoint x: 492, startPoint y: 363, endPoint x: 430, endPoint y: 363, distance: 61.9
click at [430, 363] on outbound-order-line-row "Preroll Case - Super Lemon Piss 5pk - 50 ct. 9 ea (LOT: 8 ea) Super Lemon Piss …" at bounding box center [479, 360] width 857 height 32
drag, startPoint x: 477, startPoint y: 356, endPoint x: 460, endPoint y: 359, distance: 16.7
click at [460, 359] on input "1" at bounding box center [486, 360] width 62 height 16
drag, startPoint x: 477, startPoint y: 360, endPoint x: 436, endPoint y: 359, distance: 40.3
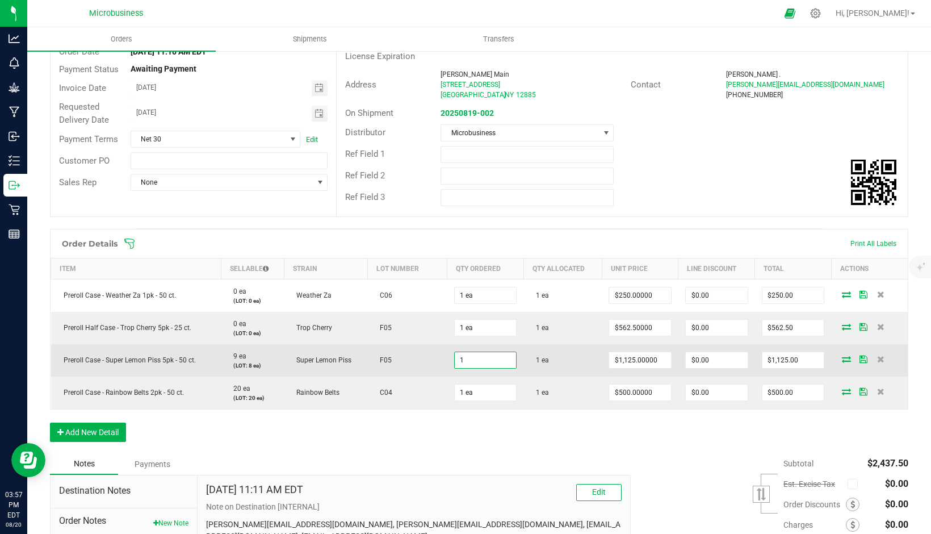
click at [436, 359] on outbound-order-line-row "Preroll Case - Super Lemon Piss 5pk - 50 ct. 9 ea (LOT: 8 ea) Super Lemon Piss …" at bounding box center [479, 360] width 857 height 32
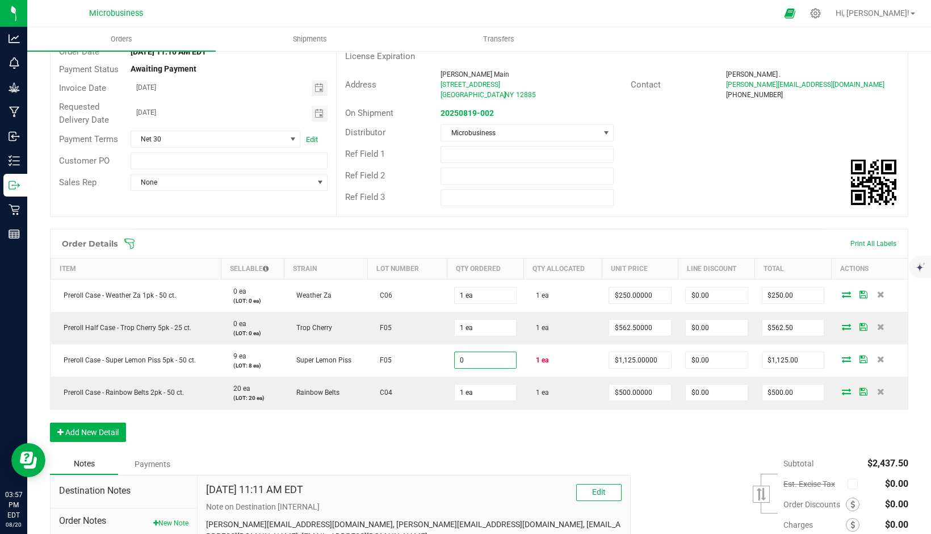
type input "0 ea"
type input "$0.00"
click at [595, 445] on div "Order Details Print All Labels Item Sellable Strain Lot Number Qty Ordered Qty …" at bounding box center [479, 341] width 858 height 224
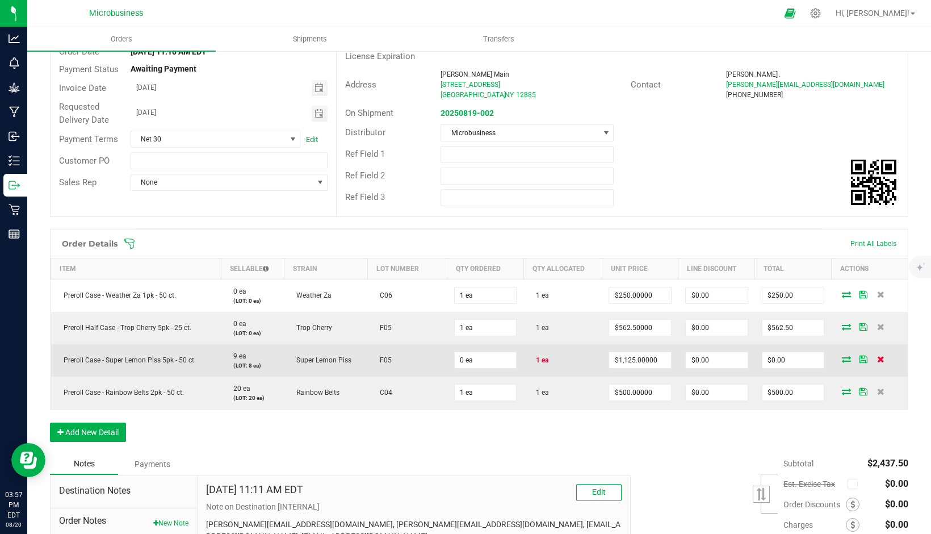
click at [877, 358] on icon at bounding box center [880, 358] width 7 height 7
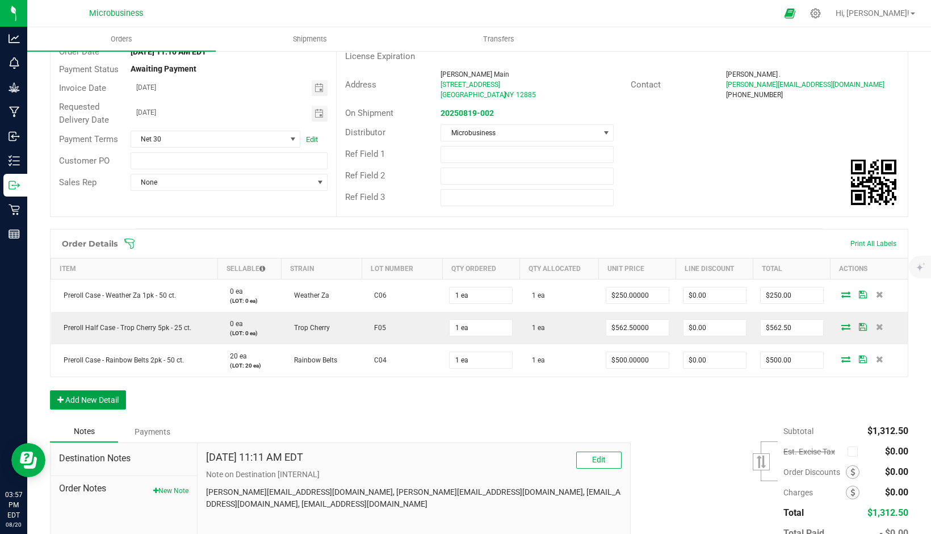
click at [86, 394] on button "Add New Detail" at bounding box center [88, 399] width 76 height 19
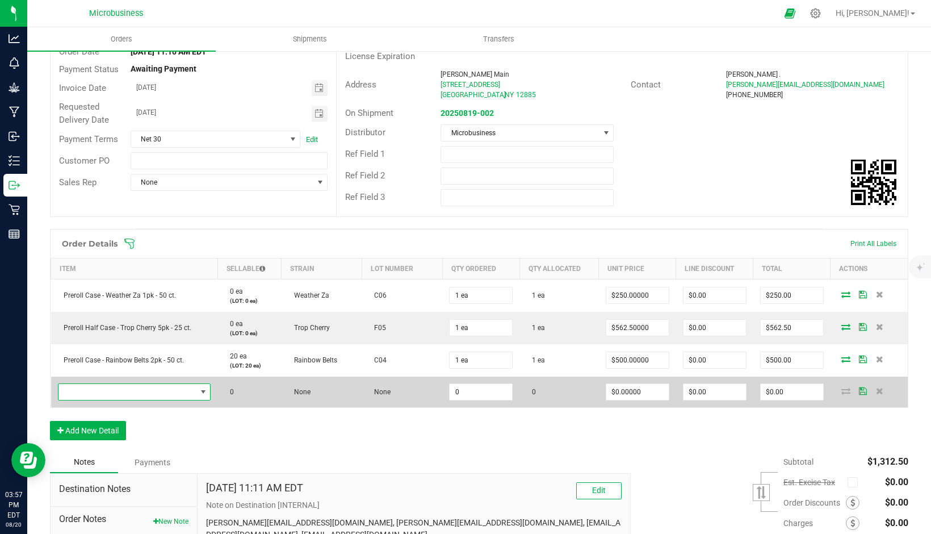
click at [100, 392] on span "NO DATA FOUND" at bounding box center [127, 392] width 138 height 16
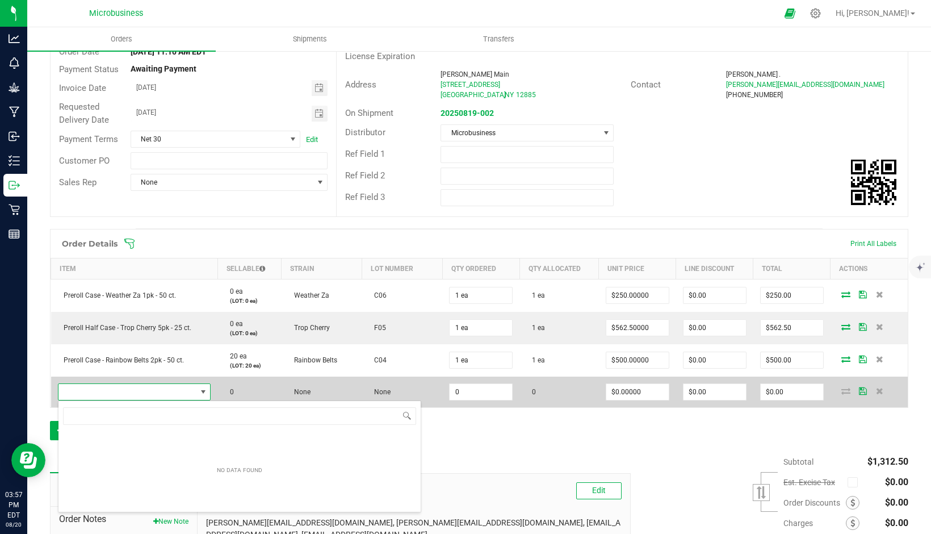
scroll to position [17, 148]
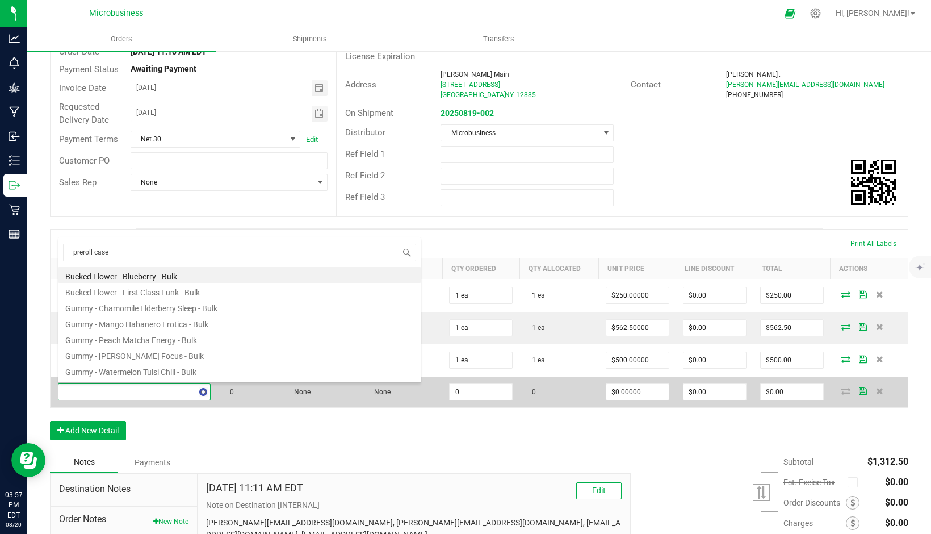
type input "preroll case"
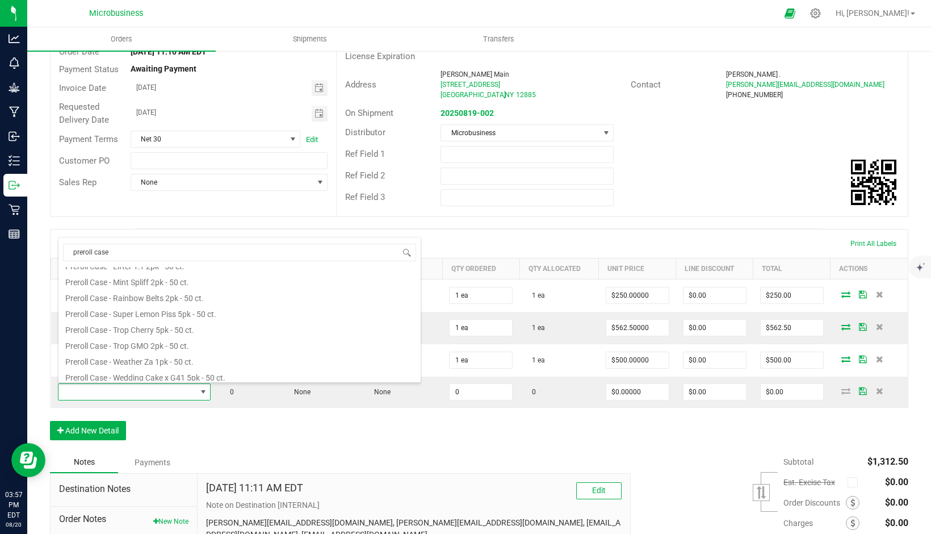
scroll to position [109, 0]
click at [148, 293] on li "Preroll Case - Super Lemon Piss 5pk - 50 ct." at bounding box center [239, 293] width 362 height 16
type input "0 ea"
type input "$1,125.00000"
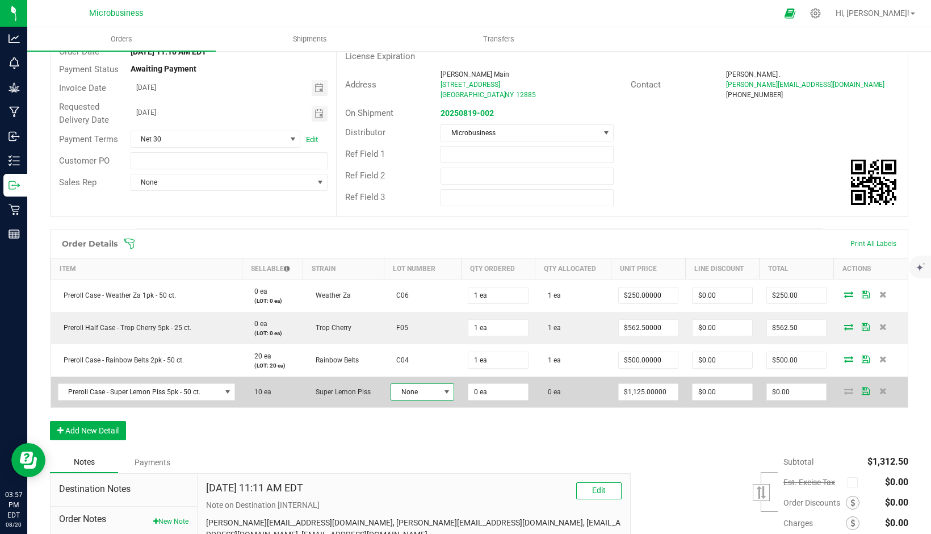
click at [402, 388] on span "None" at bounding box center [415, 392] width 48 height 16
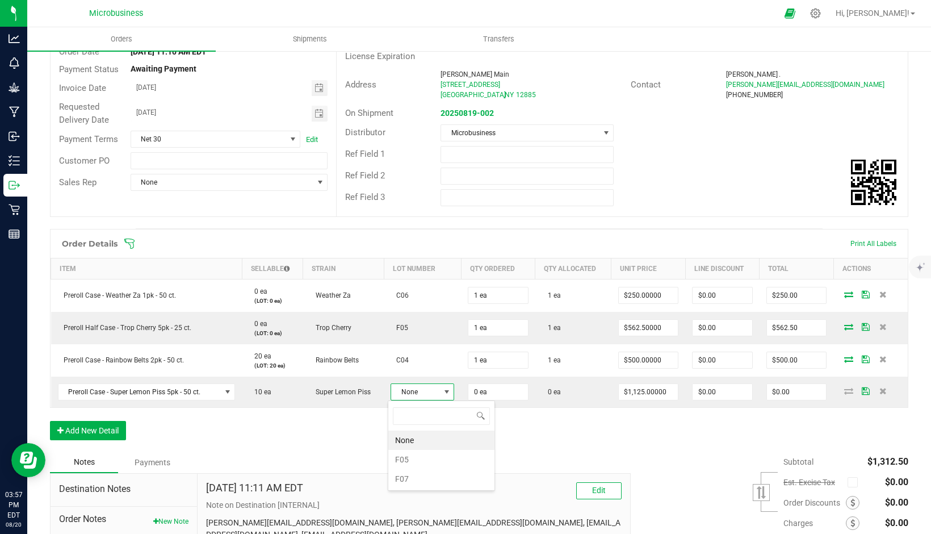
scroll to position [17, 62]
click at [398, 475] on li "F07" at bounding box center [441, 478] width 106 height 19
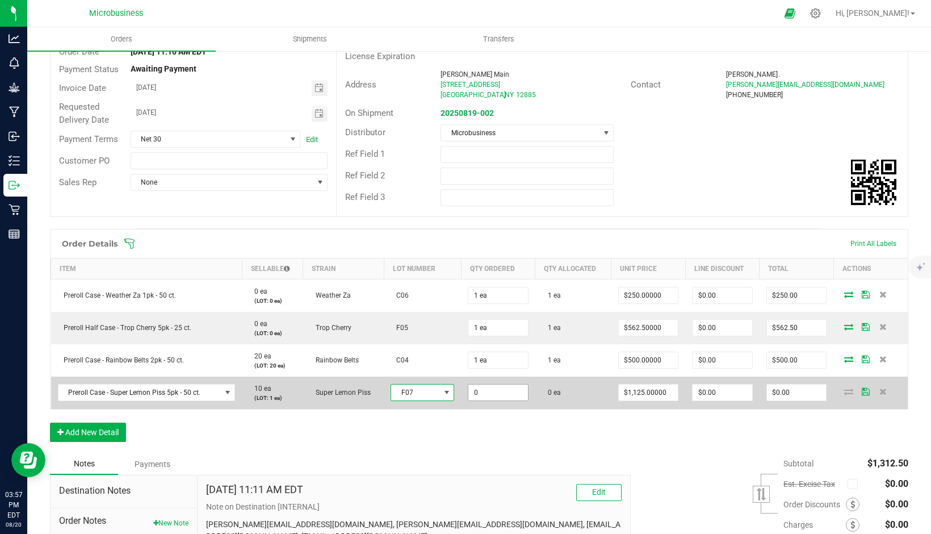
click at [485, 391] on input "0" at bounding box center [498, 392] width 60 height 16
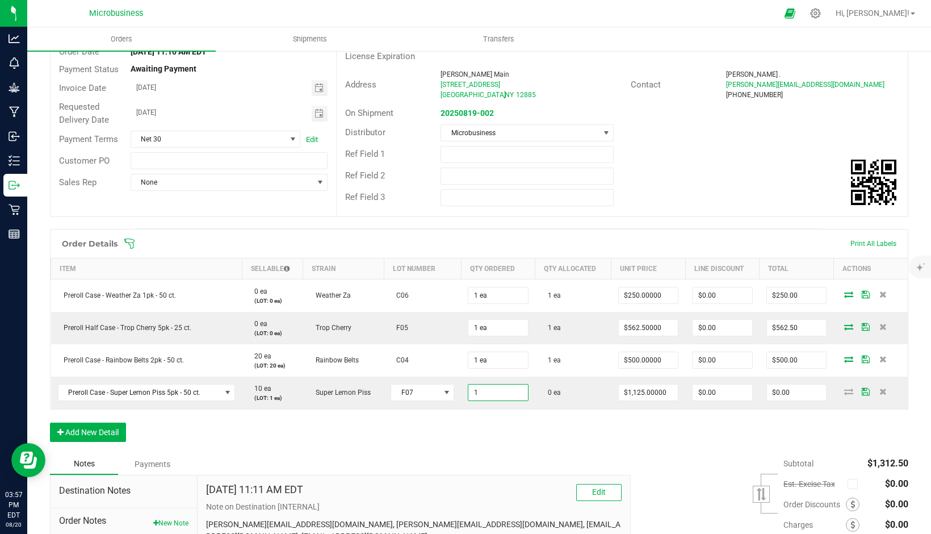
type input "1 ea"
type input "$1,125.00"
click at [540, 429] on div "Order Details Print All Labels Item Sellable Strain Lot Number Qty Ordered Qty …" at bounding box center [479, 341] width 858 height 224
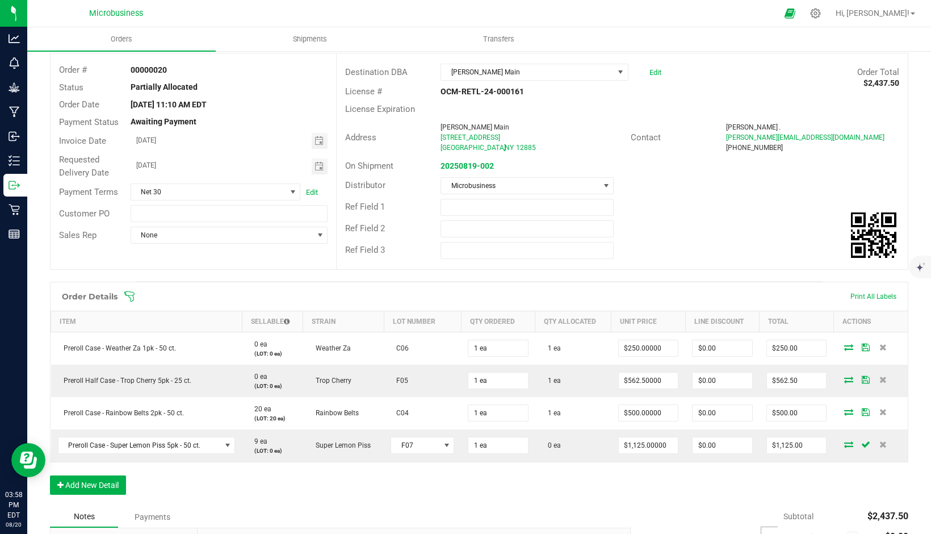
scroll to position [0, 0]
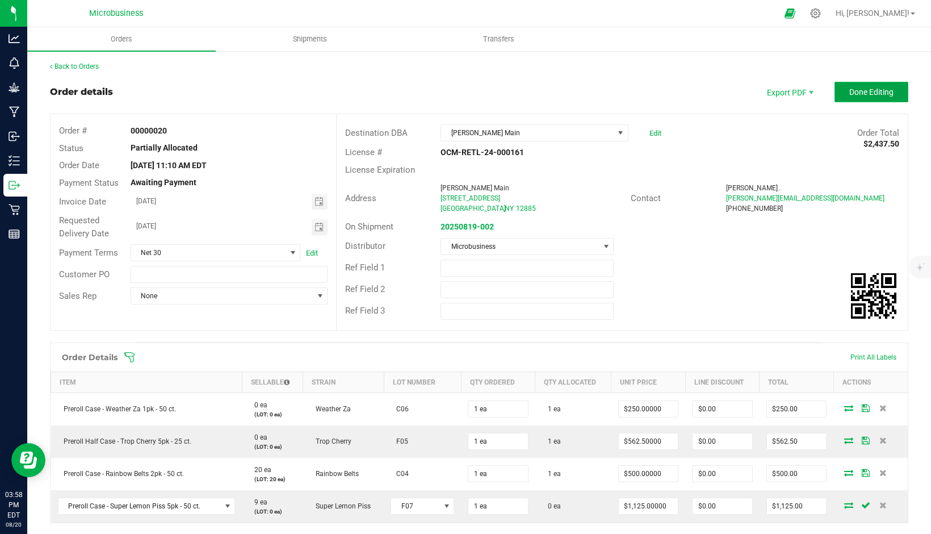
click at [851, 90] on span "Done Editing" at bounding box center [871, 91] width 44 height 9
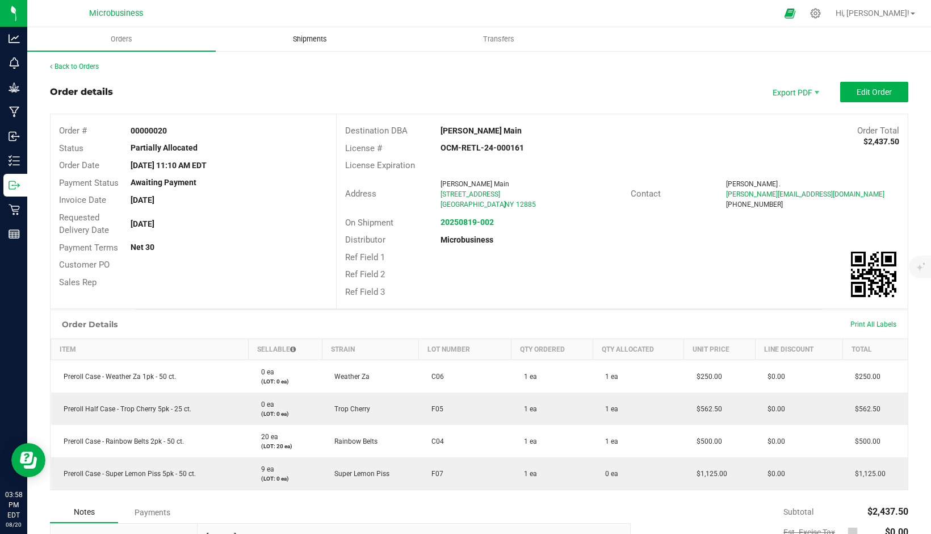
click at [316, 37] on span "Shipments" at bounding box center [310, 39] width 65 height 10
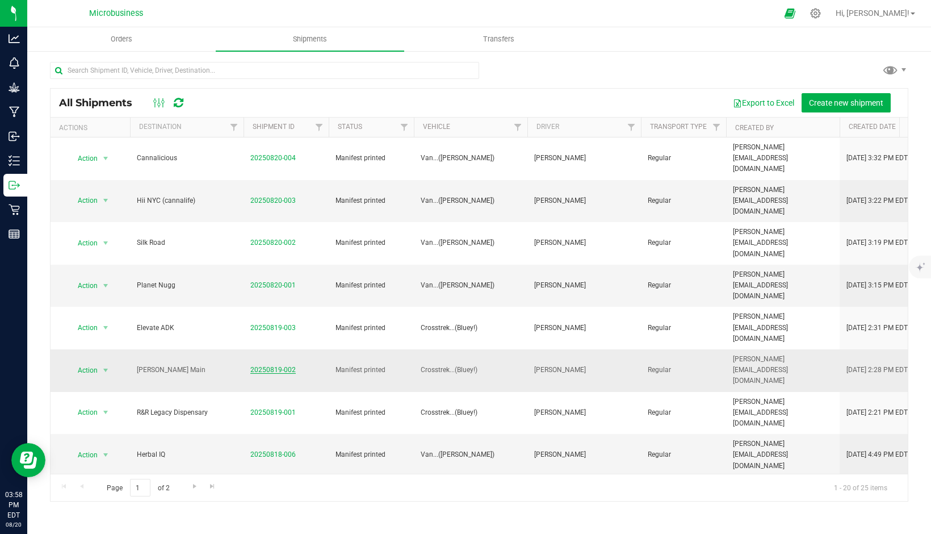
click at [277, 366] on link "20250819-002" at bounding box center [272, 370] width 45 height 8
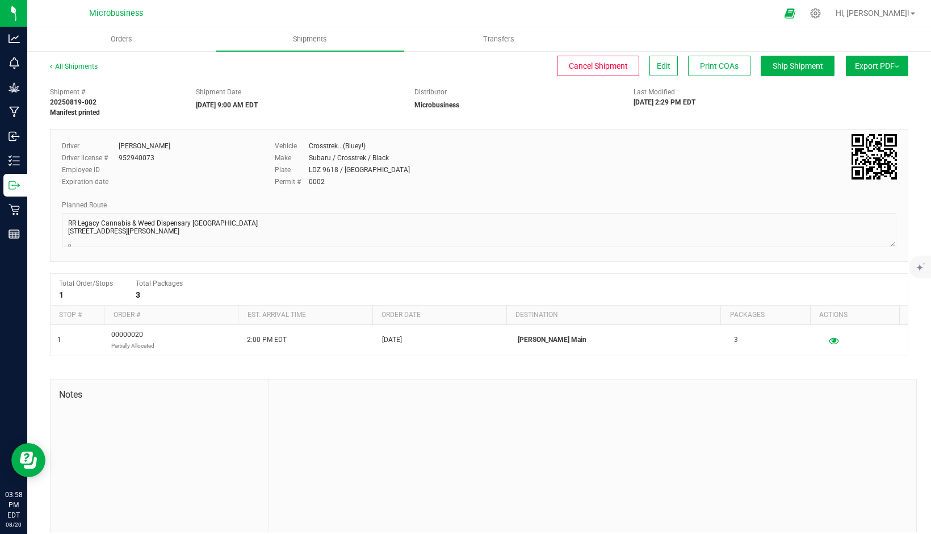
click at [856, 63] on button "Export PDF" at bounding box center [877, 66] width 62 height 20
click at [838, 121] on span "NY Manifest" at bounding box center [842, 125] width 37 height 8
click at [835, 124] on span "NY Manifest" at bounding box center [842, 125] width 37 height 8
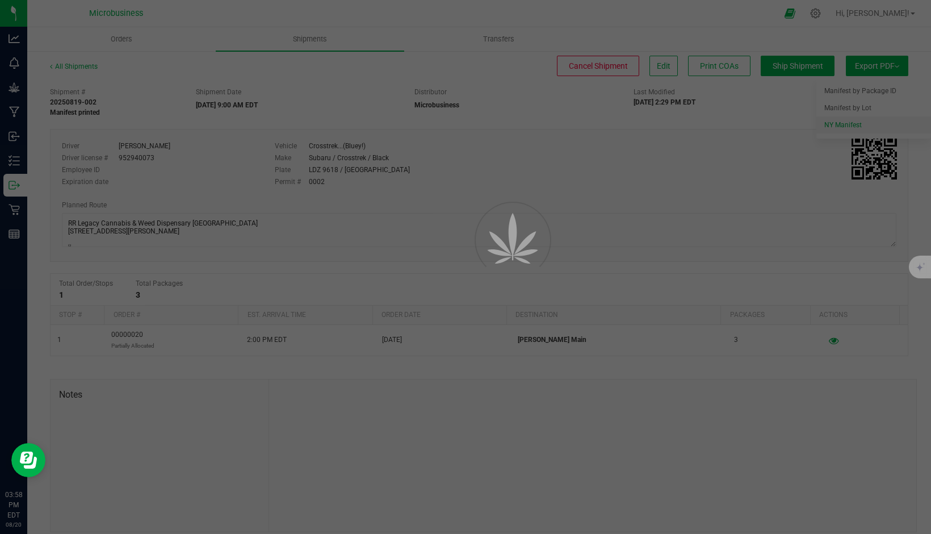
click at [825, 124] on div at bounding box center [465, 267] width 931 height 534
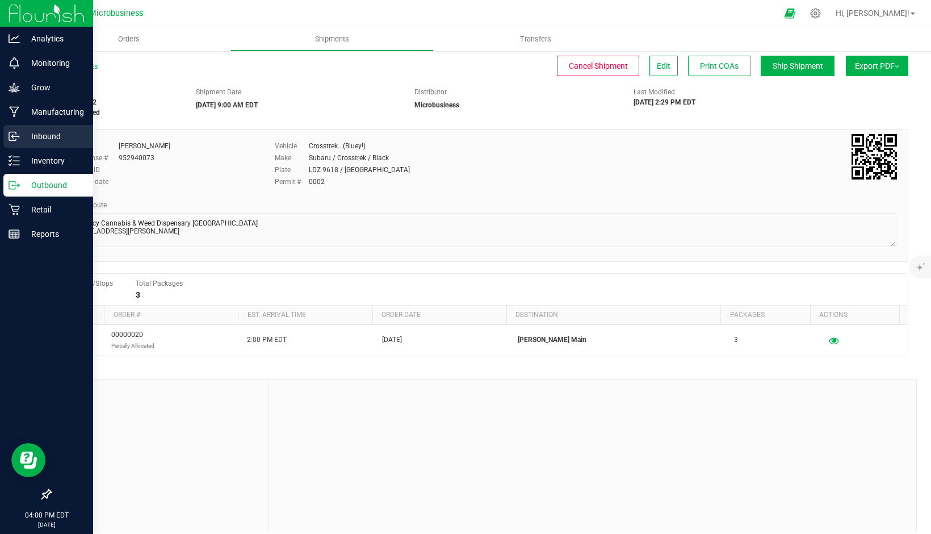
click at [38, 134] on p "Inbound" at bounding box center [54, 136] width 68 height 14
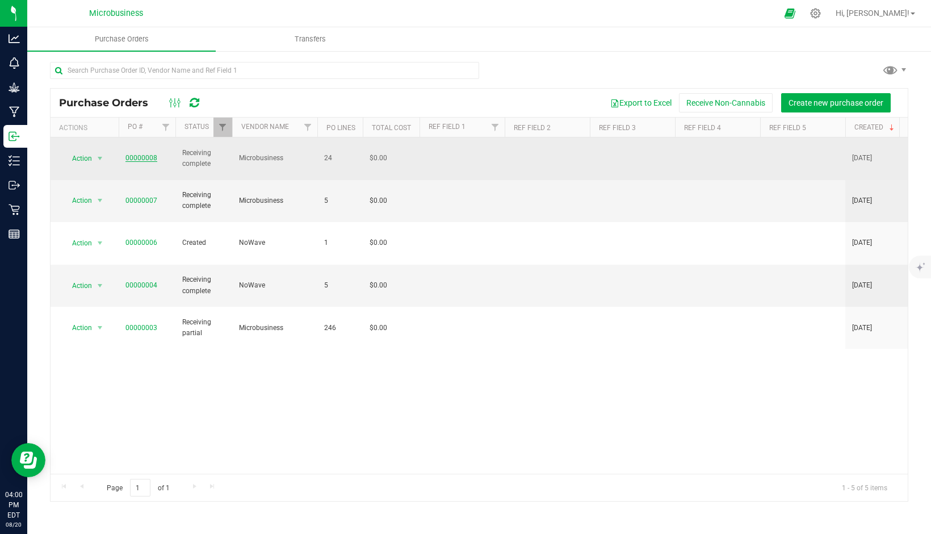
click at [135, 156] on link "00000008" at bounding box center [141, 158] width 32 height 8
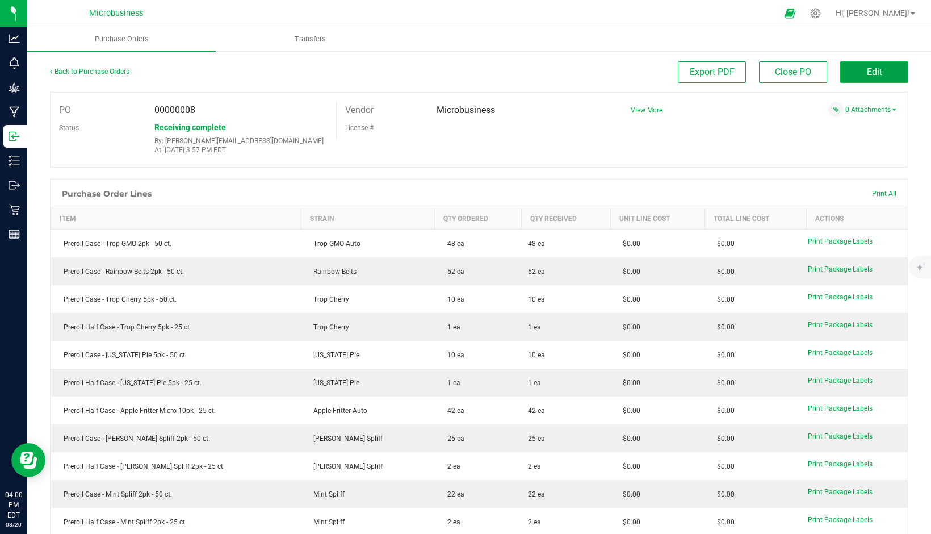
click at [851, 69] on button "Edit" at bounding box center [874, 72] width 68 height 22
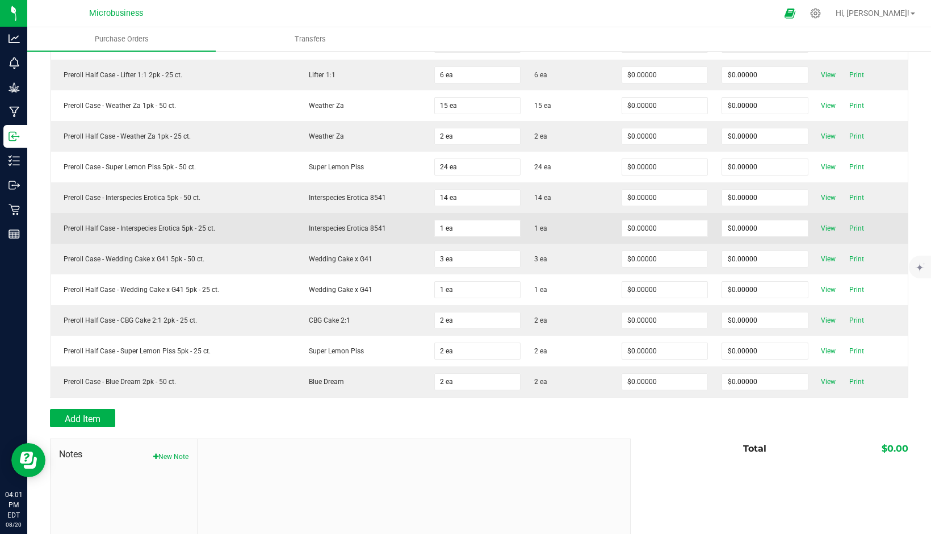
scroll to position [568, 0]
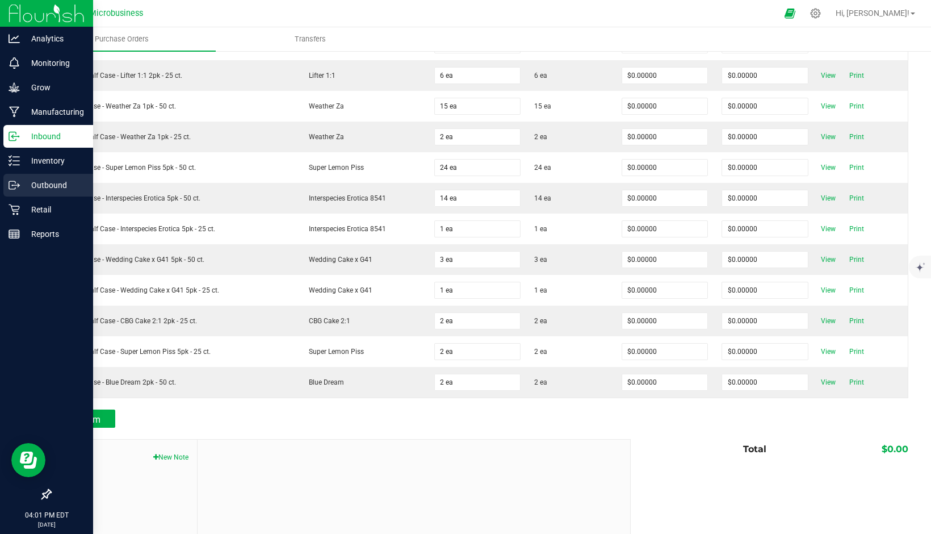
click at [42, 182] on p "Outbound" at bounding box center [54, 185] width 68 height 14
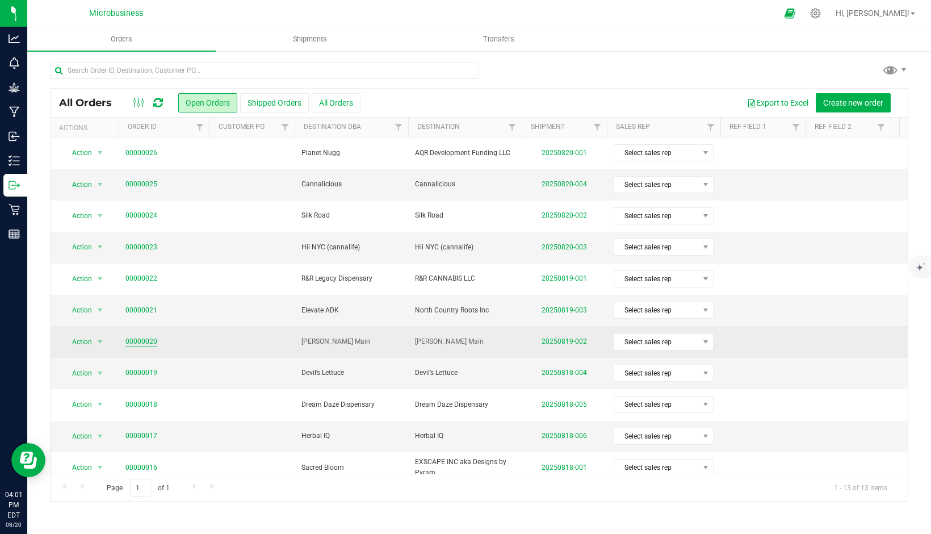
click at [138, 340] on link "00000020" at bounding box center [141, 341] width 32 height 11
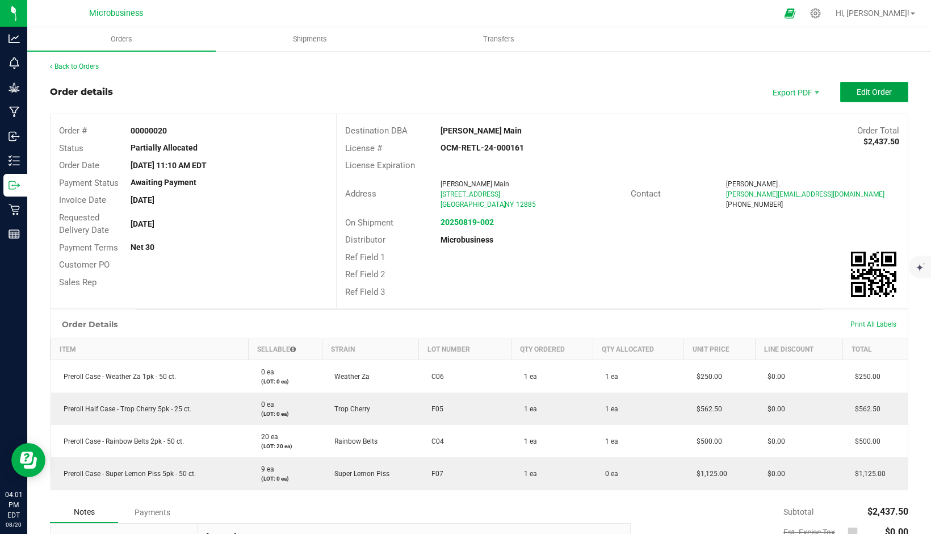
click at [872, 92] on span "Edit Order" at bounding box center [873, 91] width 35 height 9
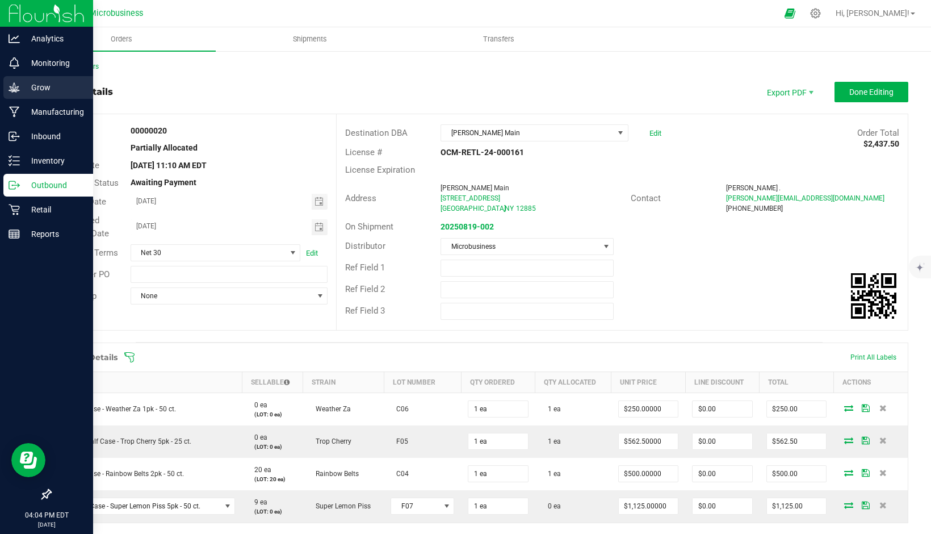
click at [39, 83] on p "Grow" at bounding box center [54, 88] width 68 height 14
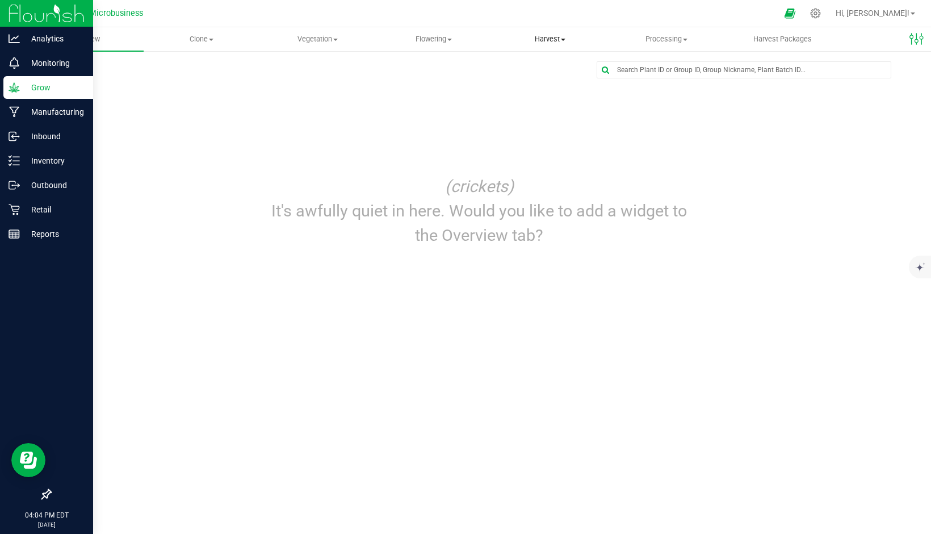
click at [540, 43] on span "Harvest" at bounding box center [550, 39] width 115 height 10
click at [529, 68] on span "Harvests" at bounding box center [523, 69] width 63 height 10
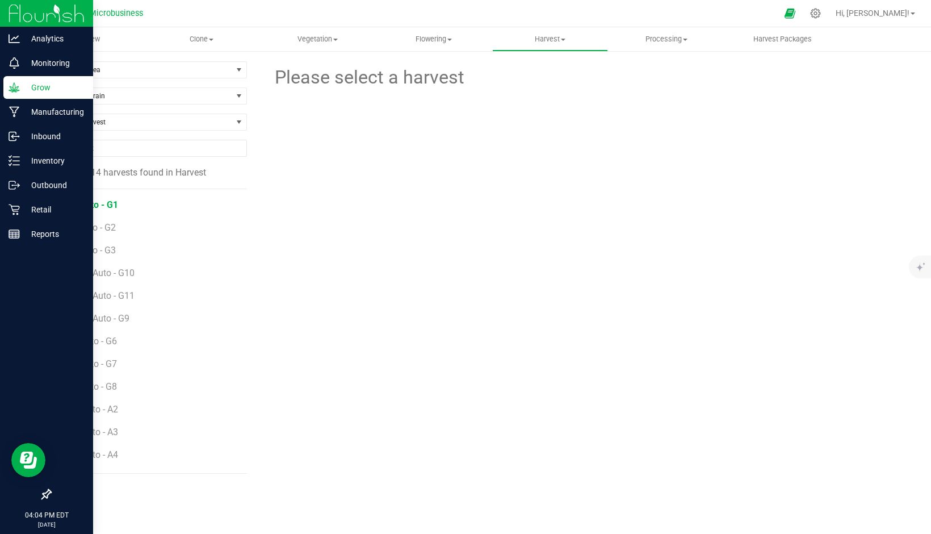
click at [91, 205] on span "AF Auto - G1" at bounding box center [92, 204] width 52 height 11
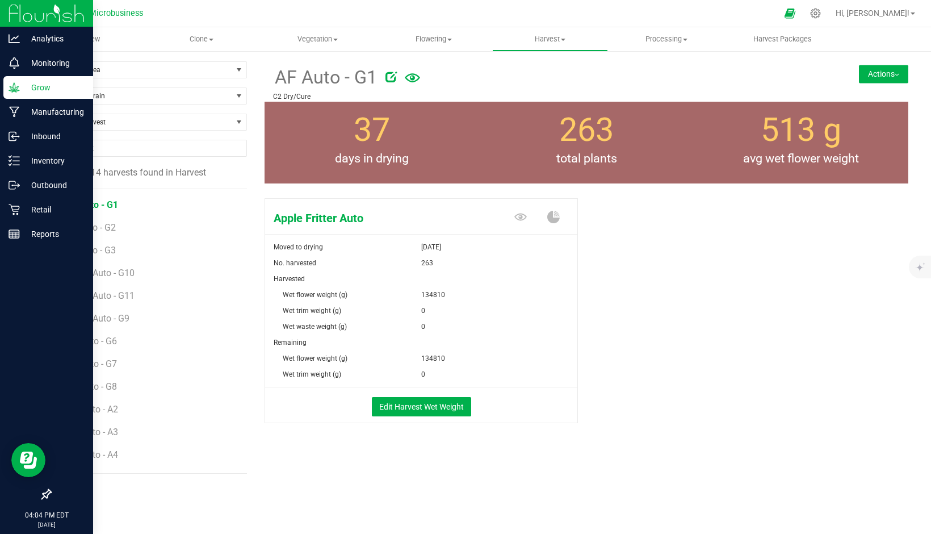
click at [885, 72] on button "Actions" at bounding box center [883, 74] width 49 height 18
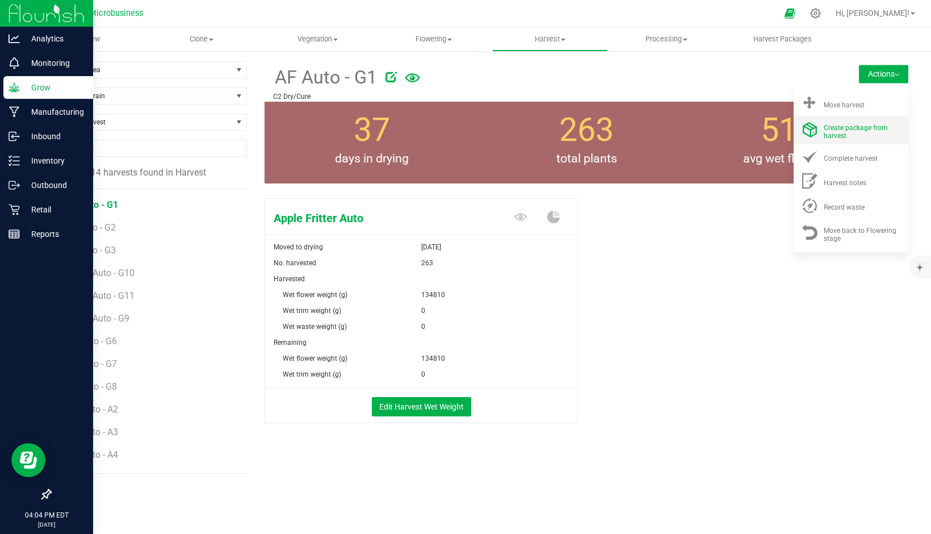
click at [845, 128] on span "Create package from harvest" at bounding box center [856, 132] width 64 height 16
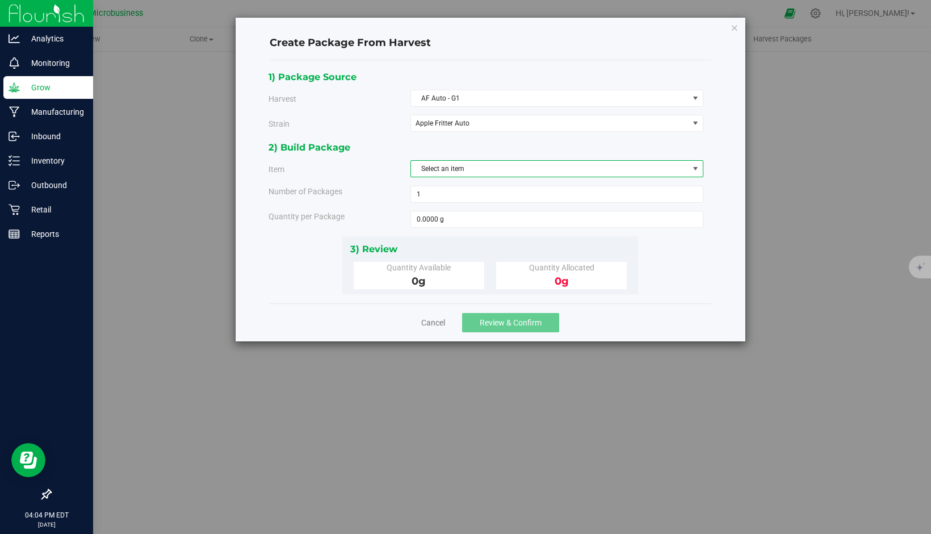
click at [444, 165] on span "Select an item" at bounding box center [550, 169] width 278 height 16
click at [427, 321] on link "Cancel" at bounding box center [433, 322] width 24 height 11
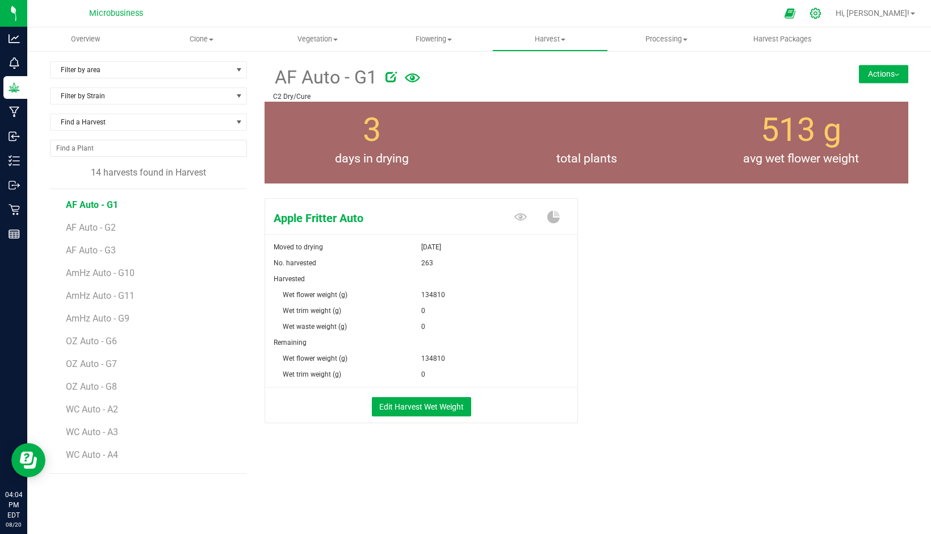
click at [821, 15] on icon at bounding box center [815, 13] width 12 height 12
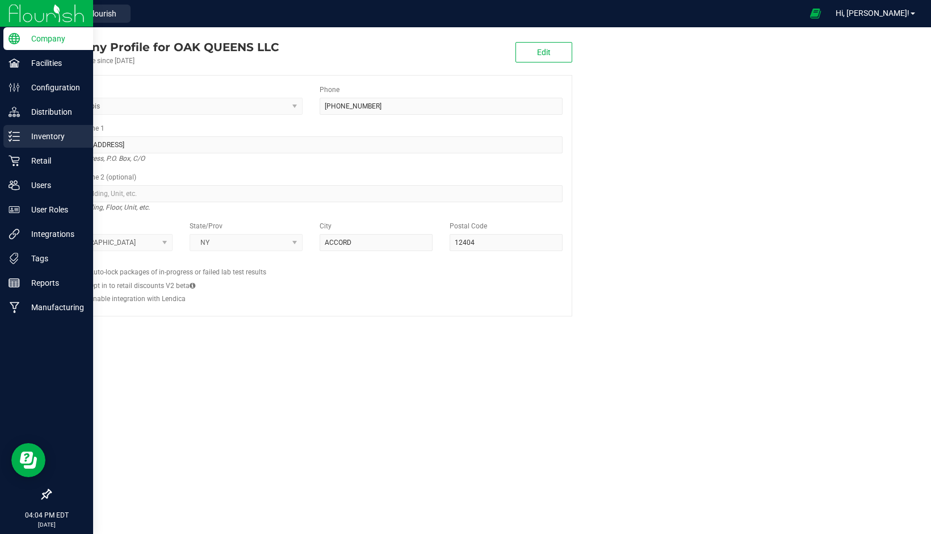
click at [19, 136] on line at bounding box center [16, 136] width 6 height 0
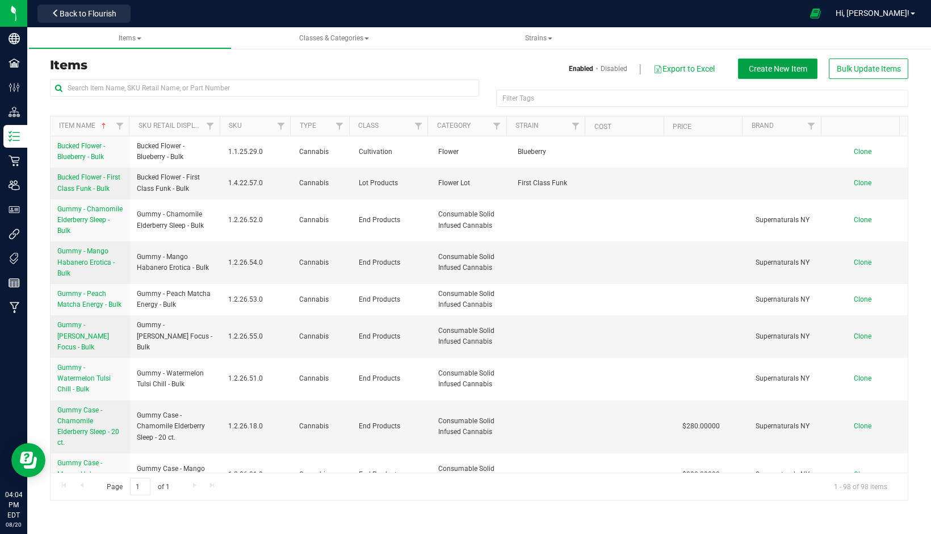
click at [757, 66] on span "Create New Item" at bounding box center [778, 68] width 58 height 9
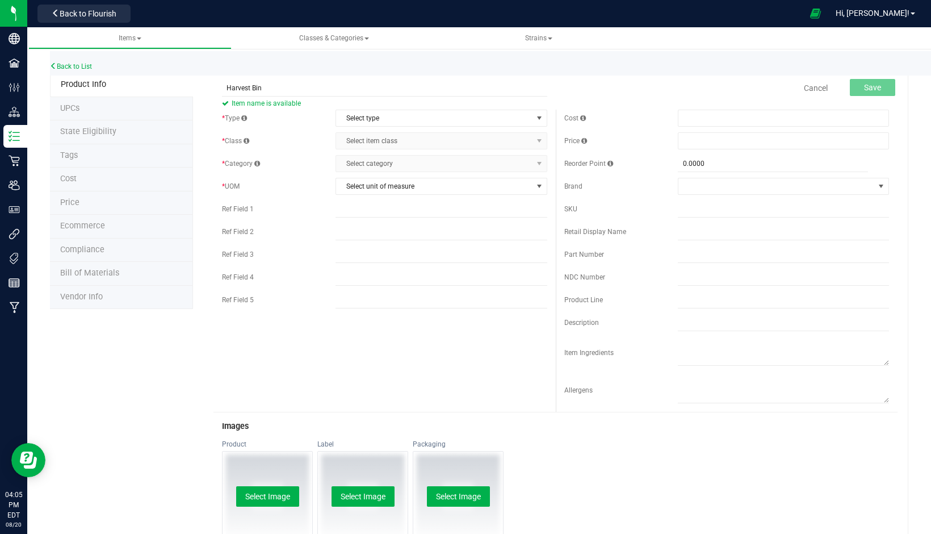
type input "Harvest Bin"
